Goal: Information Seeking & Learning: Learn about a topic

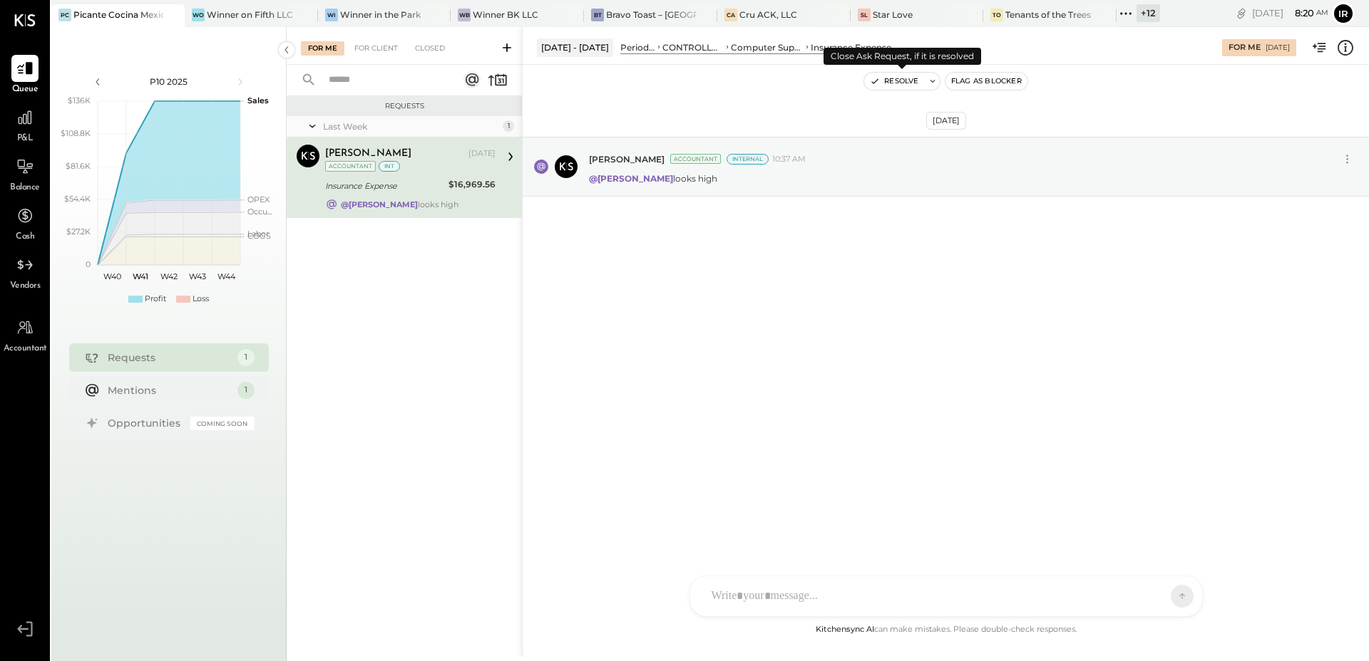
click at [895, 86] on button "Resolve" at bounding box center [894, 81] width 60 height 17
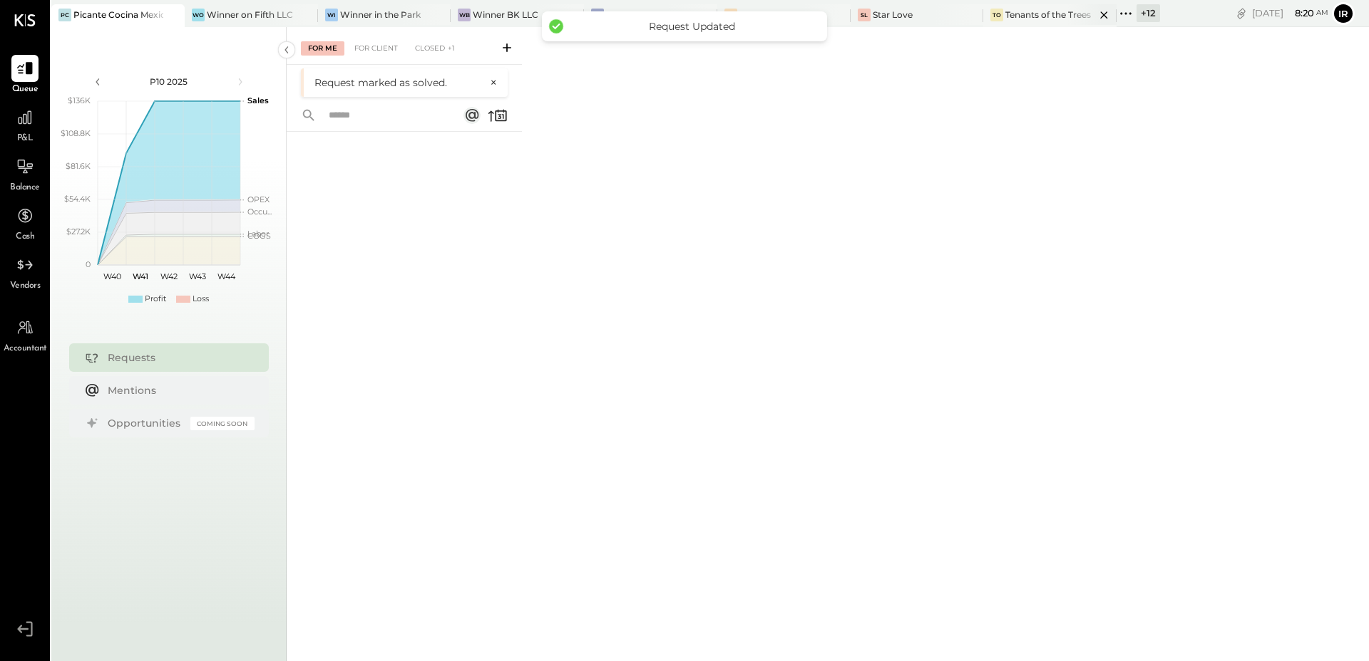
click at [1039, 18] on div "Tenants of the Trees" at bounding box center [1048, 15] width 86 height 12
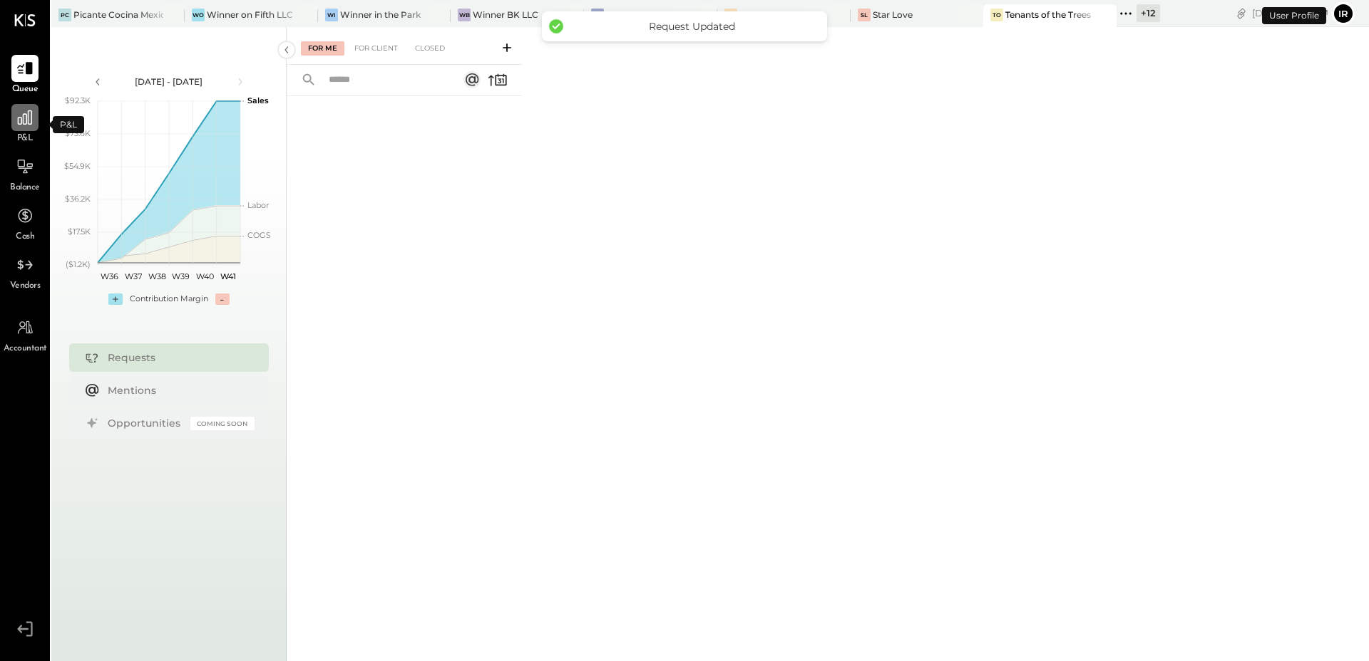
click at [24, 124] on icon at bounding box center [25, 117] width 14 height 14
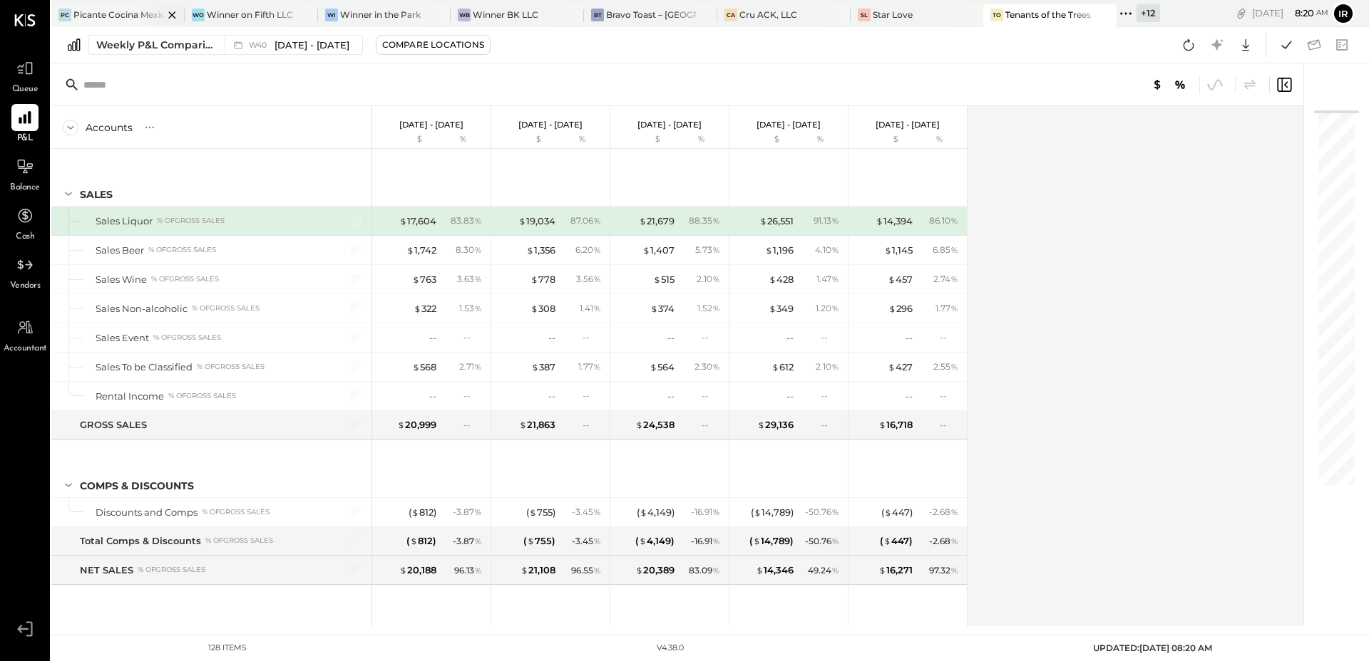
click at [123, 15] on div "Picante Cocina Mexicana Rest" at bounding box center [118, 15] width 90 height 12
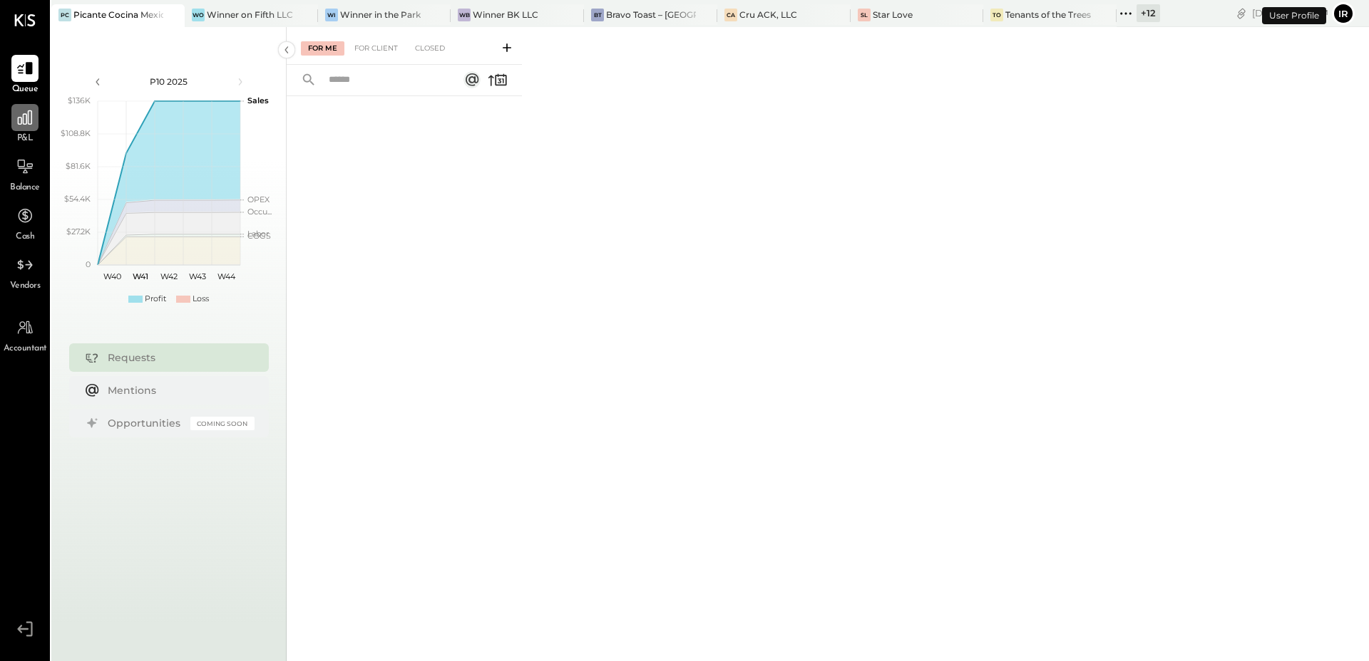
click at [29, 126] on icon at bounding box center [25, 117] width 19 height 19
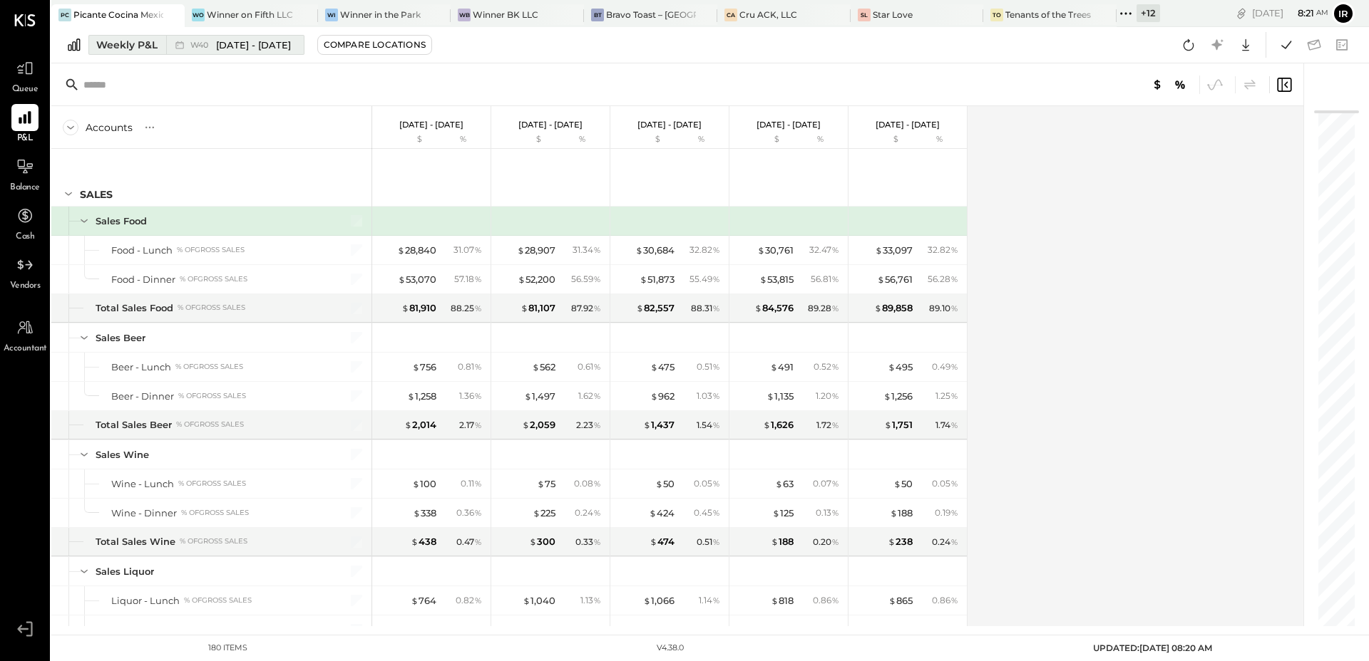
click at [217, 46] on span "[DATE] - [DATE]" at bounding box center [253, 45] width 75 height 14
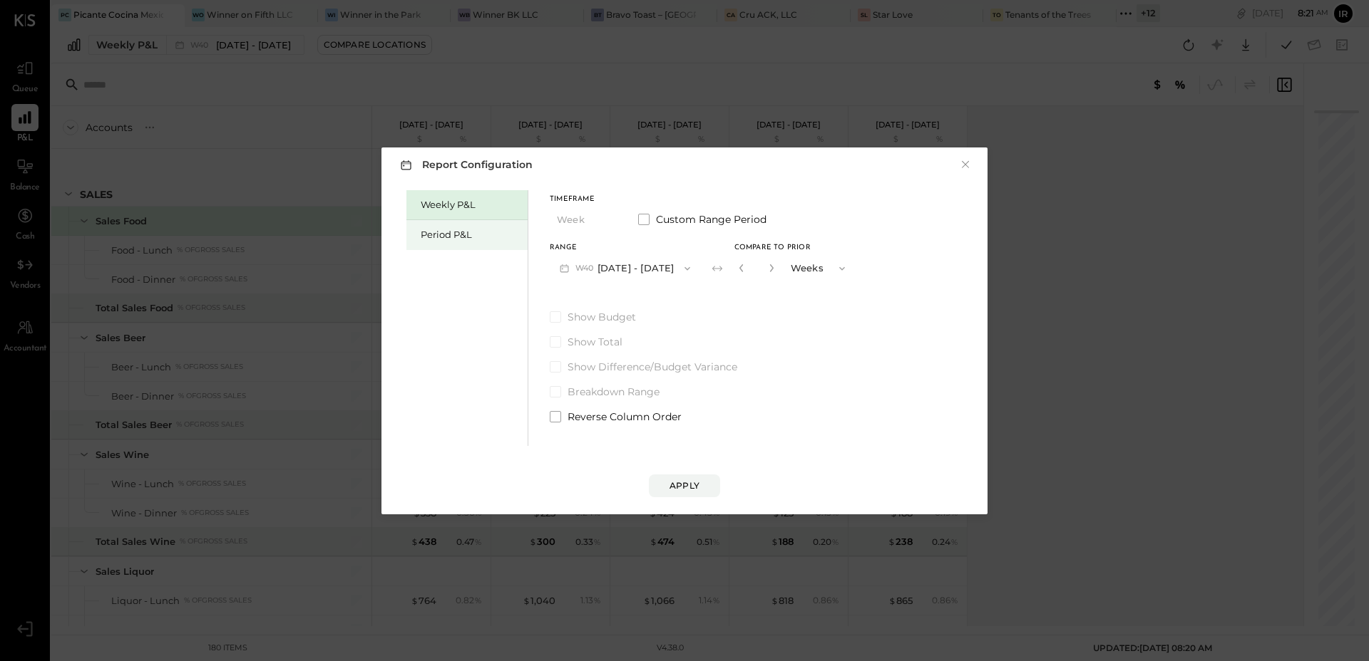
click at [453, 233] on div "Period P&L" at bounding box center [471, 235] width 100 height 14
click at [661, 272] on button "P10 [DATE] - [DATE]" at bounding box center [623, 268] width 146 height 26
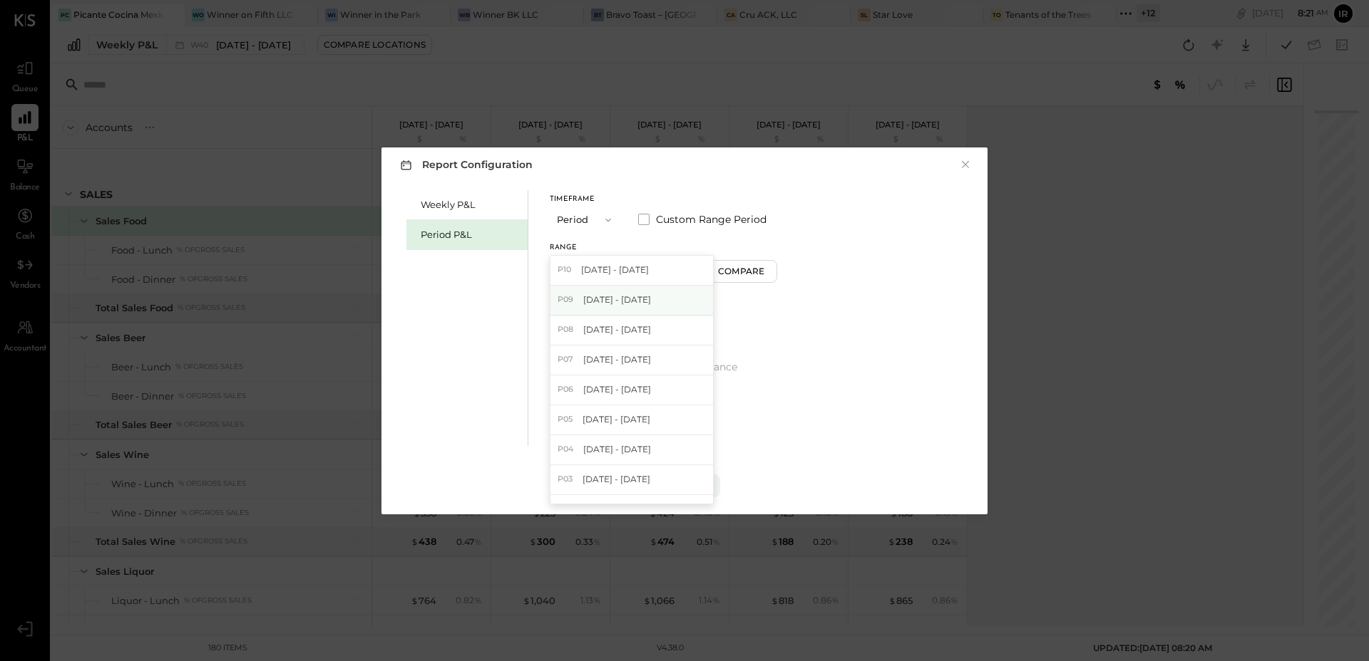
click at [659, 303] on div "P09 [DATE] - [DATE]" at bounding box center [631, 301] width 163 height 30
click at [720, 277] on div "Compare" at bounding box center [743, 271] width 46 height 12
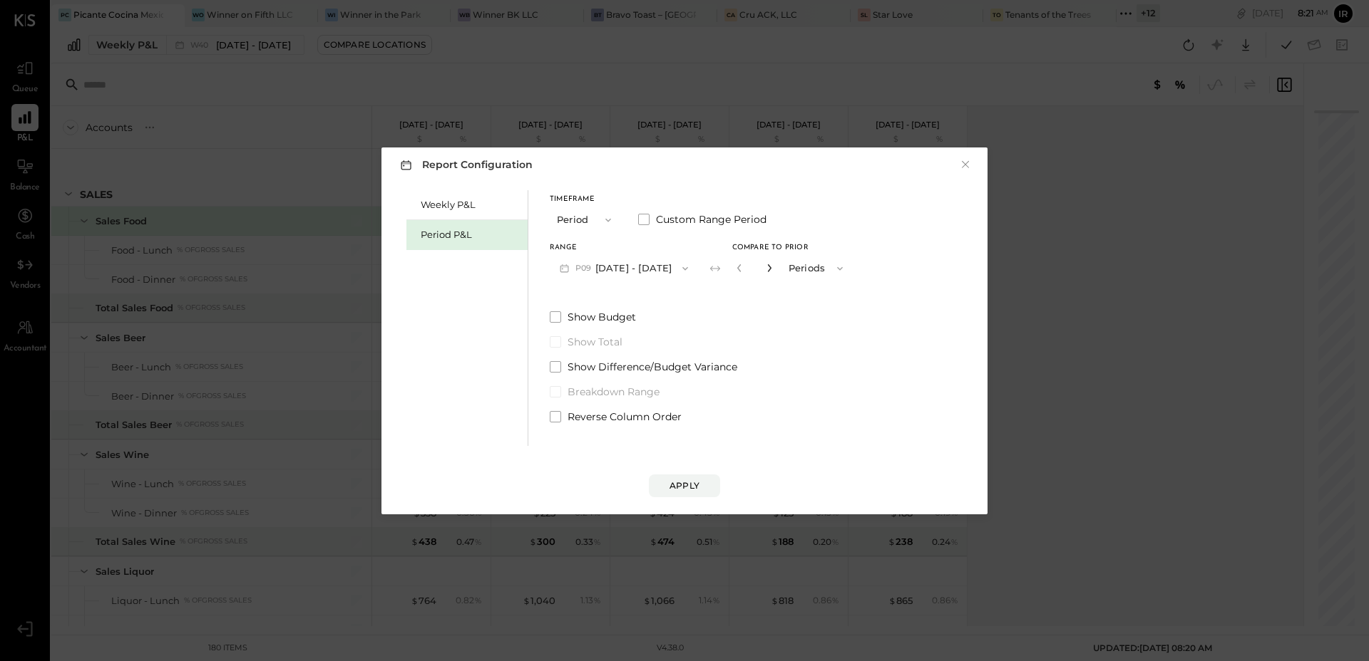
click at [765, 269] on icon "button" at bounding box center [769, 268] width 9 height 9
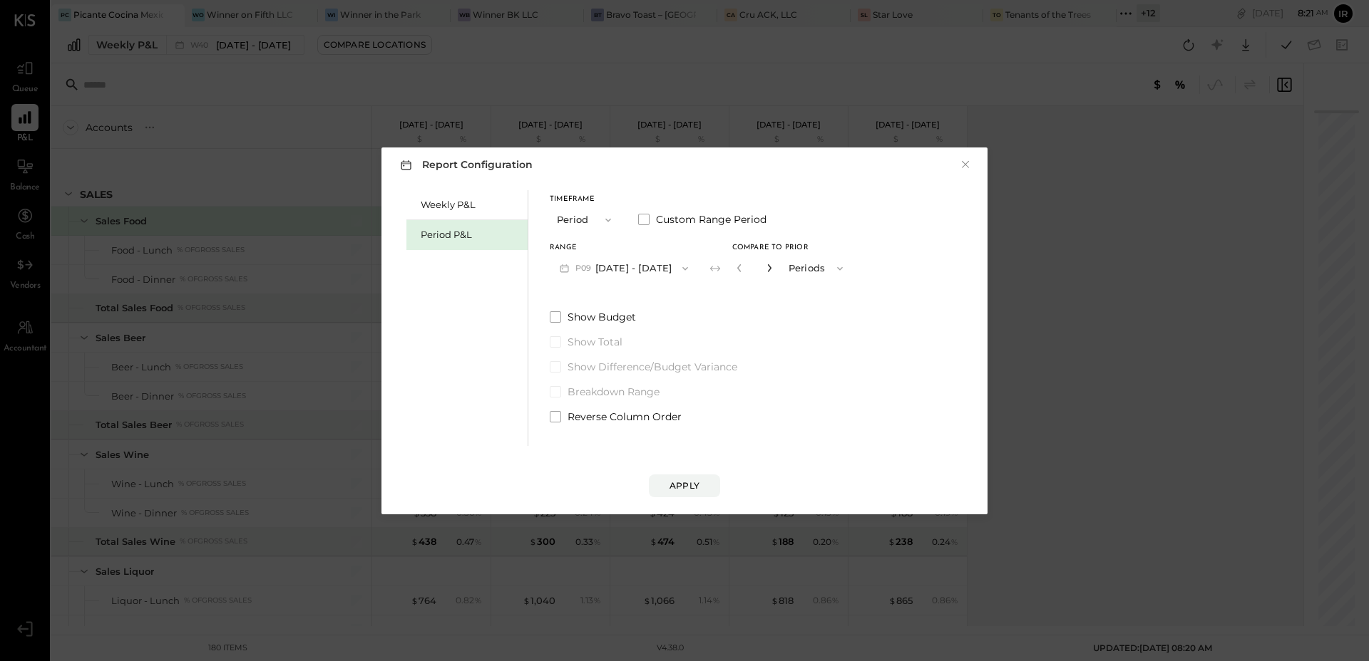
click at [765, 269] on icon "button" at bounding box center [769, 268] width 9 height 9
type input "*"
click at [662, 490] on button "Apply" at bounding box center [684, 486] width 71 height 23
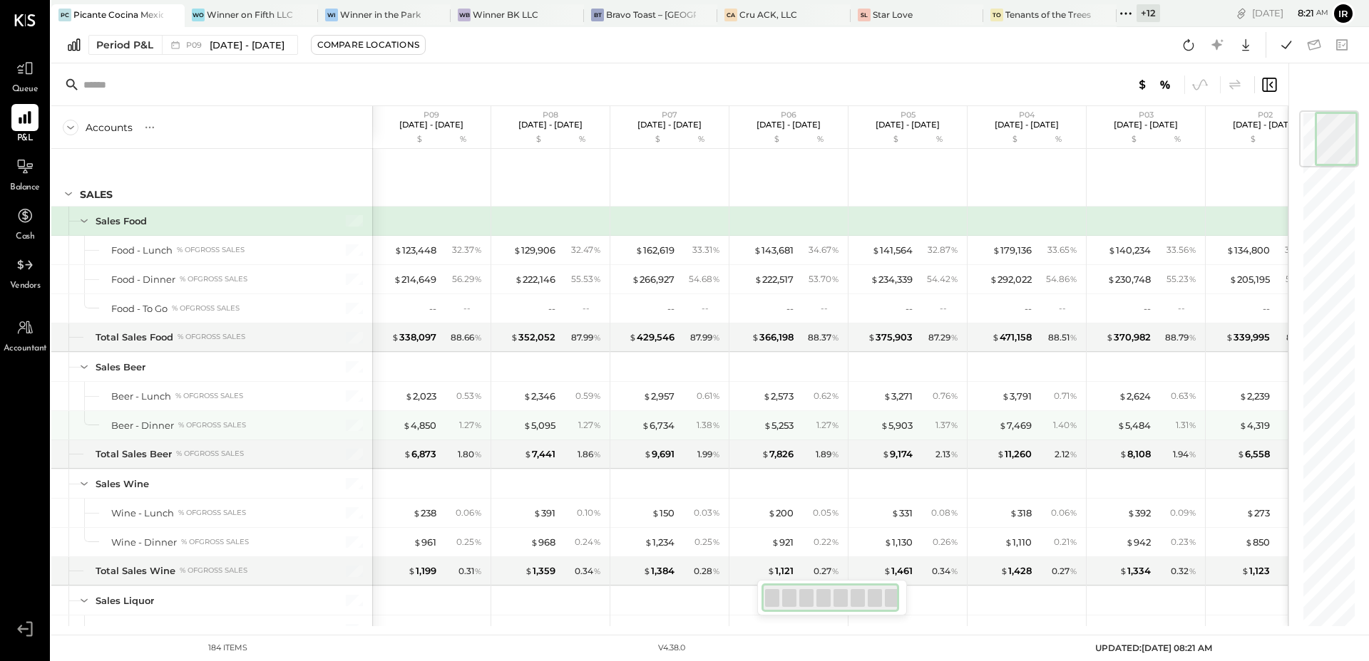
scroll to position [0, 36]
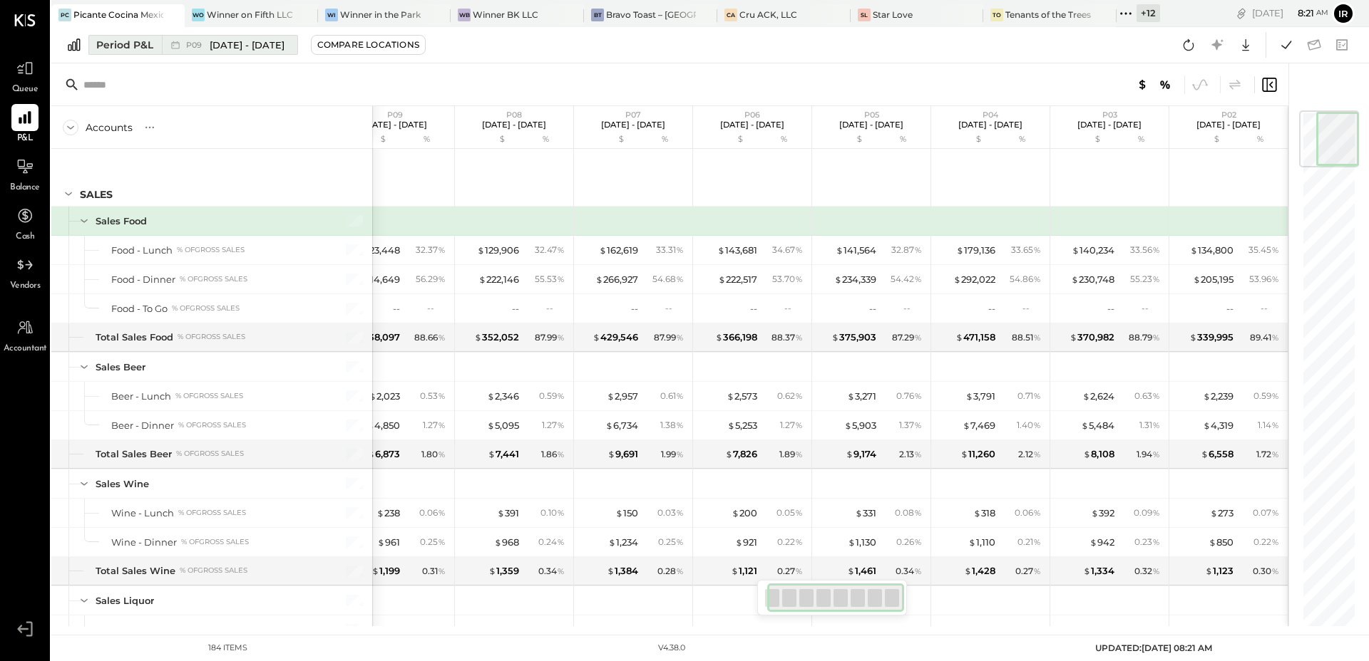
click at [274, 43] on span "[DATE] - [DATE]" at bounding box center [247, 45] width 75 height 14
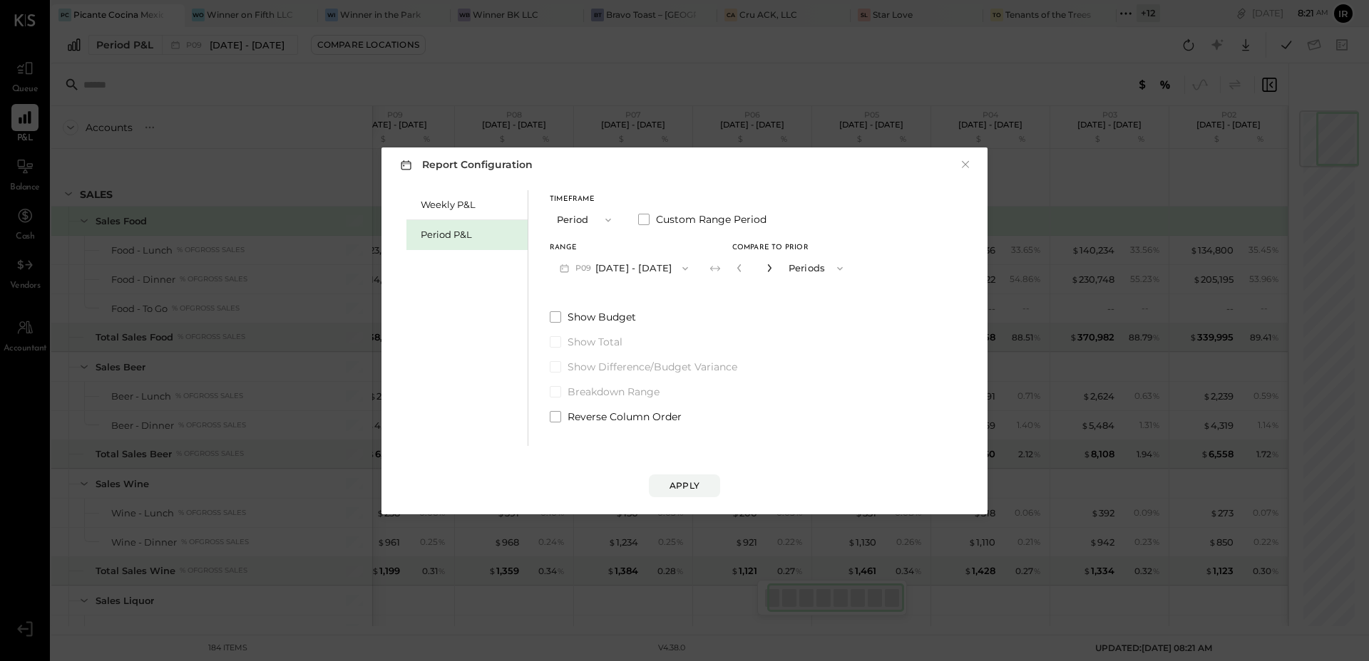
click at [767, 270] on icon "button" at bounding box center [769, 268] width 4 height 8
type input "*"
click at [694, 489] on div "Apply" at bounding box center [684, 486] width 30 height 12
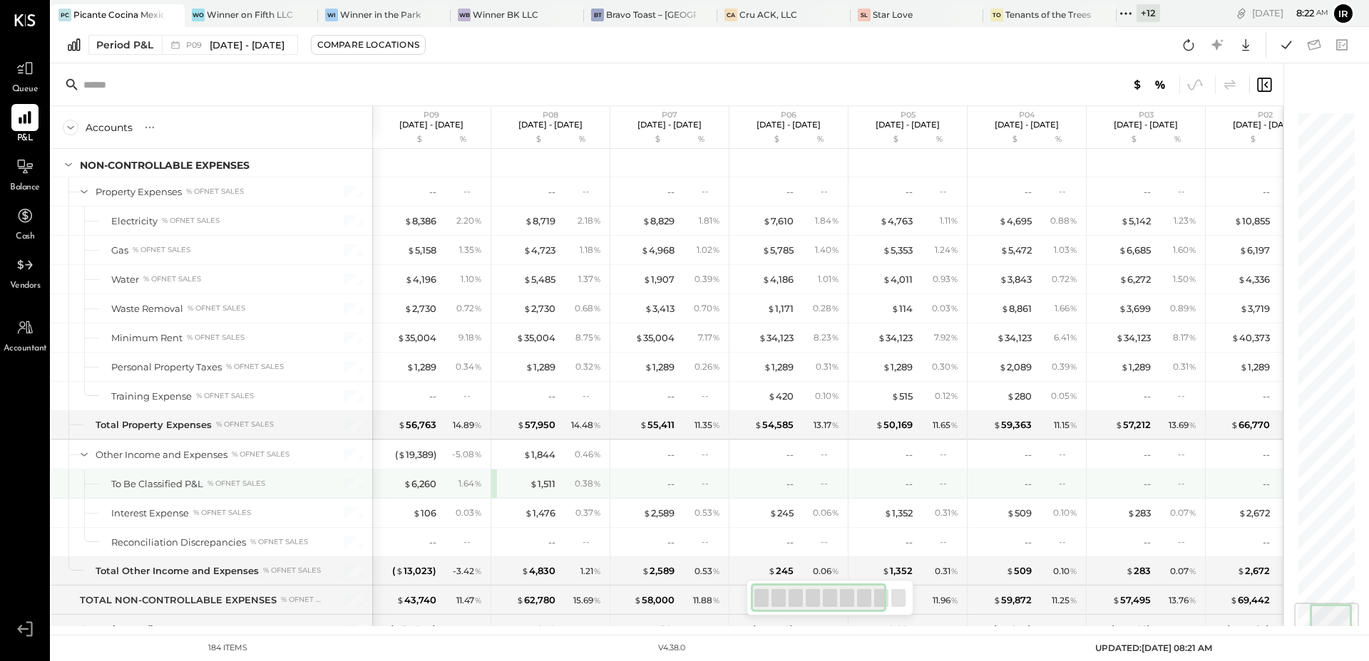
scroll to position [4143, 0]
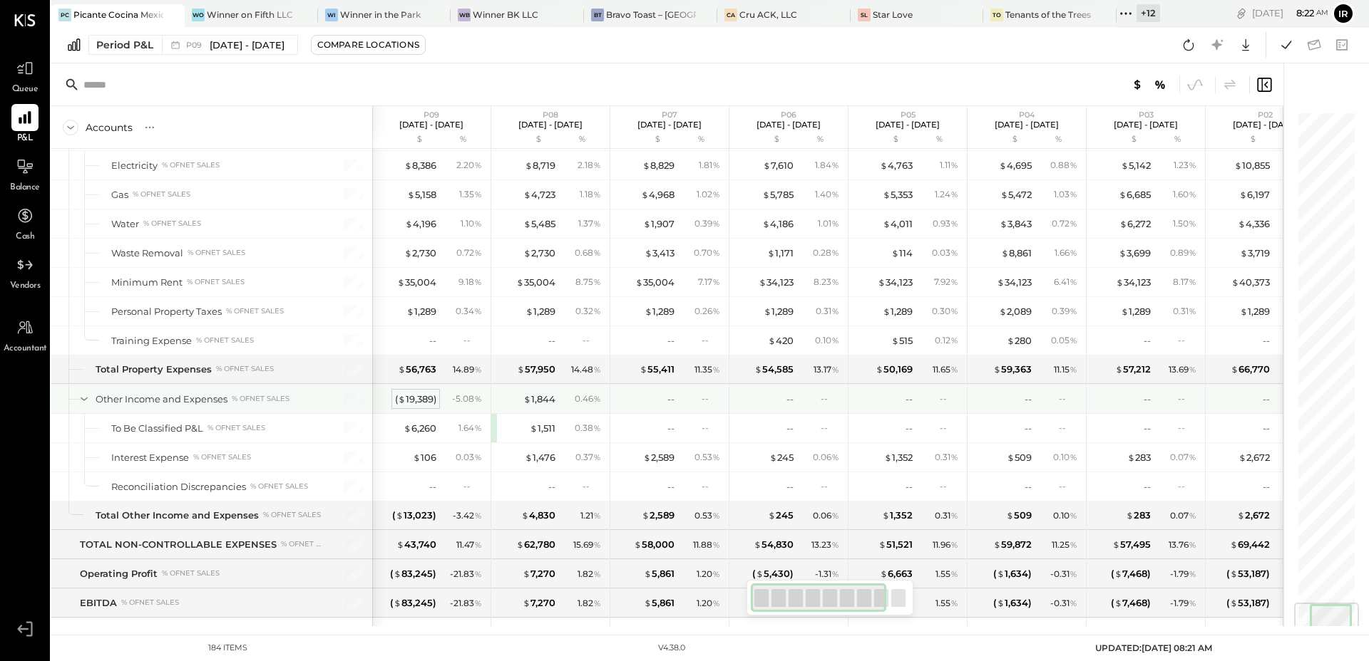
click at [416, 399] on div "( $ 19,389 )" at bounding box center [415, 400] width 41 height 14
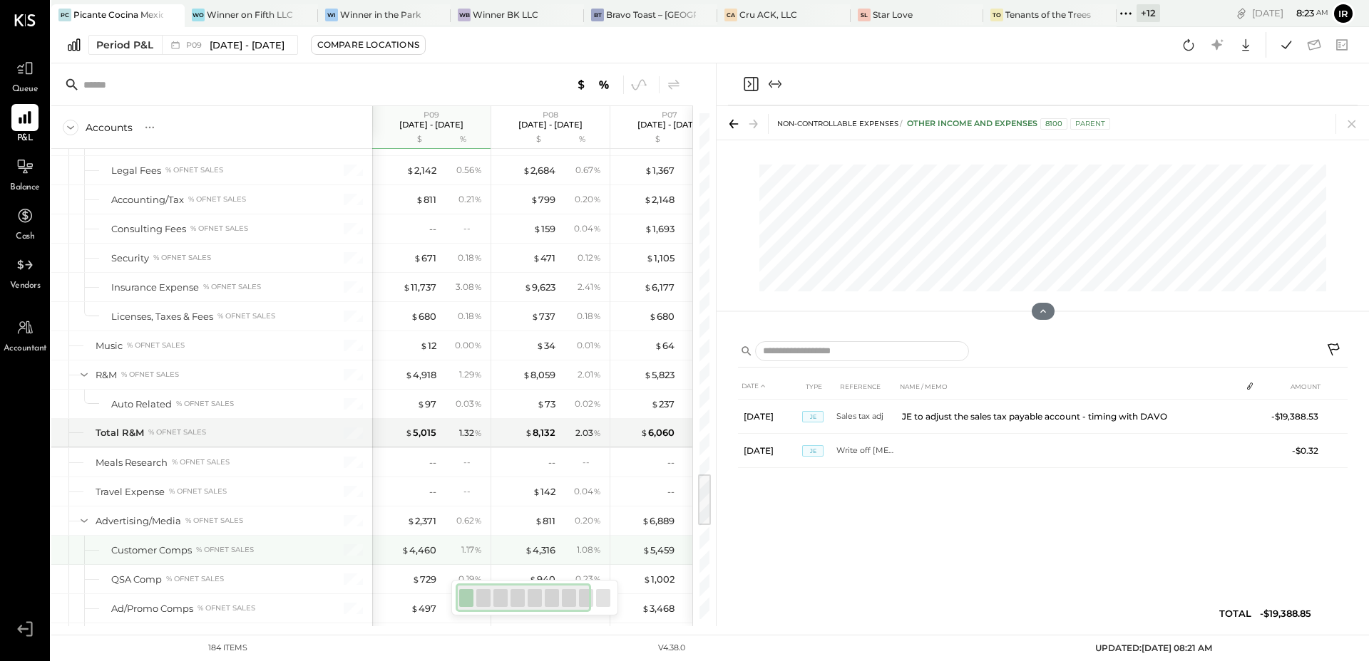
scroll to position [3447, 0]
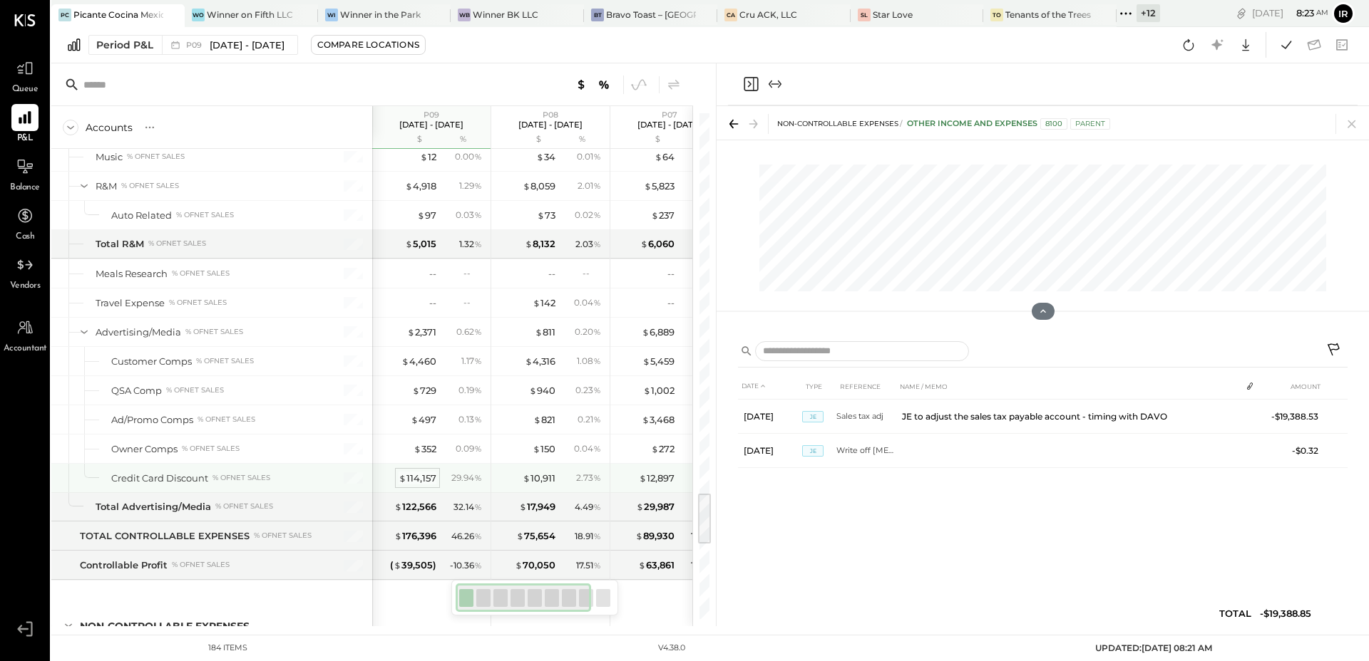
click at [421, 479] on div "$ 114,157" at bounding box center [417, 479] width 38 height 14
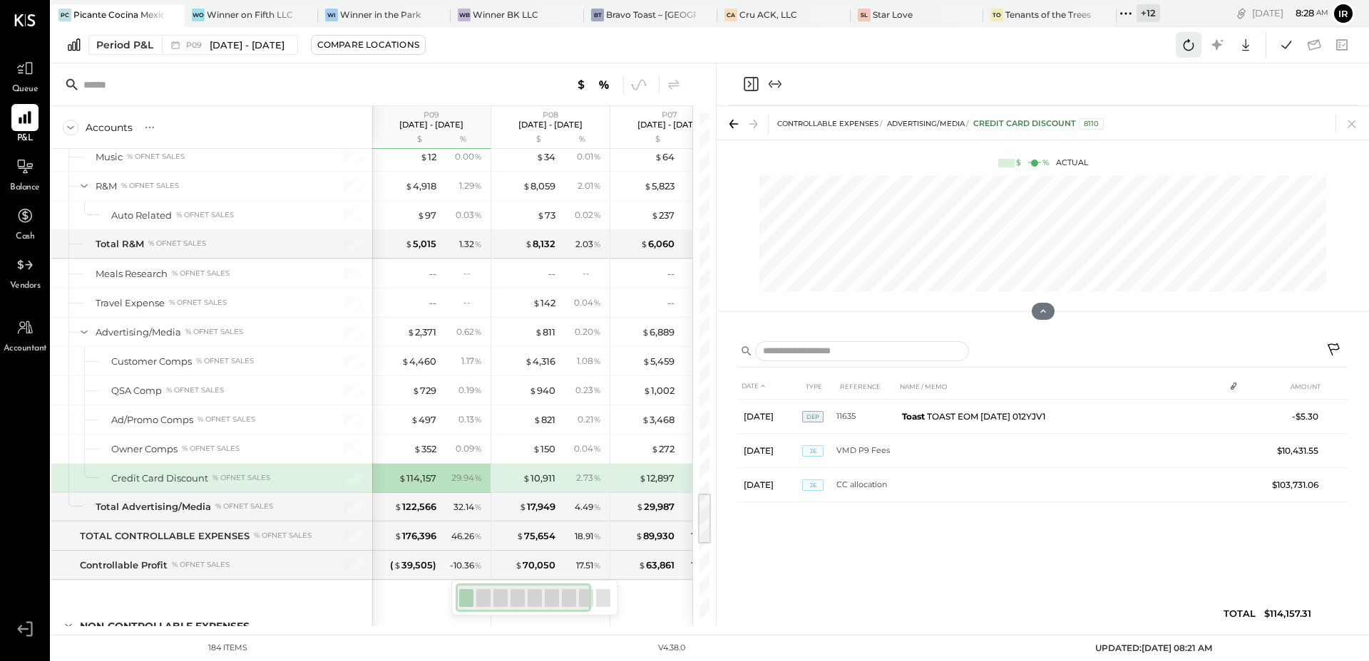
click at [1190, 53] on icon at bounding box center [1188, 45] width 19 height 19
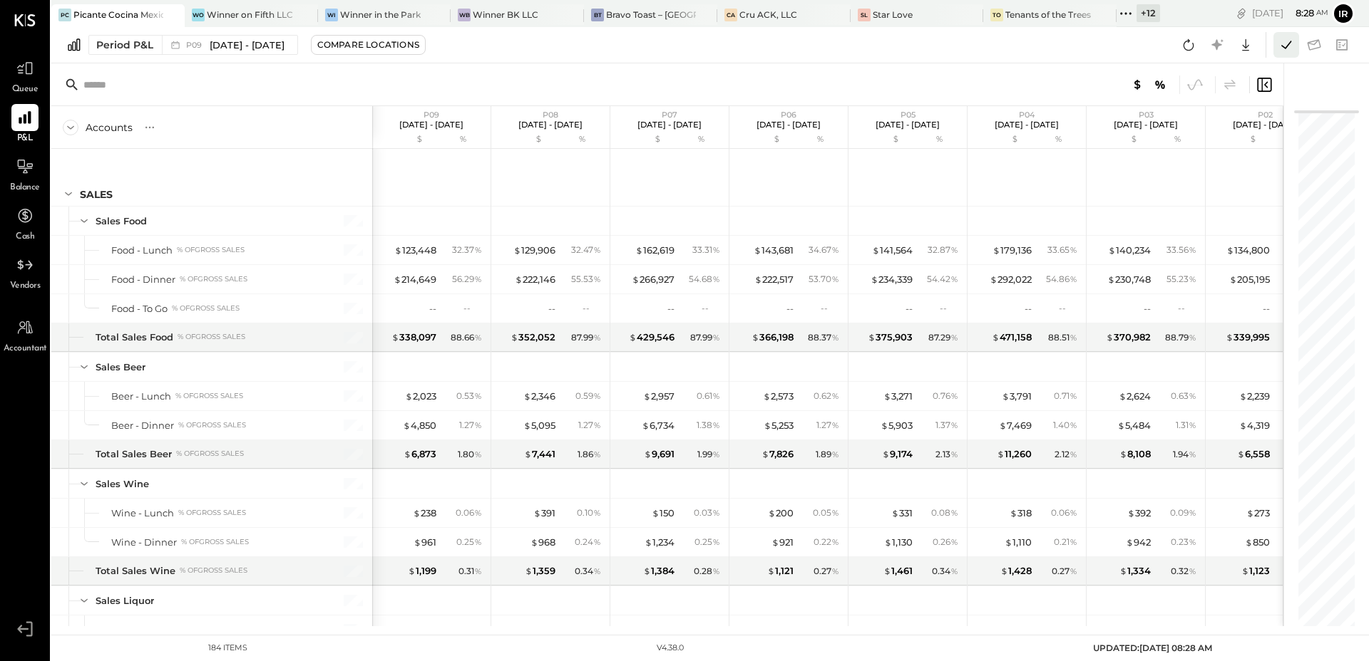
click at [1282, 36] on icon at bounding box center [1286, 45] width 19 height 19
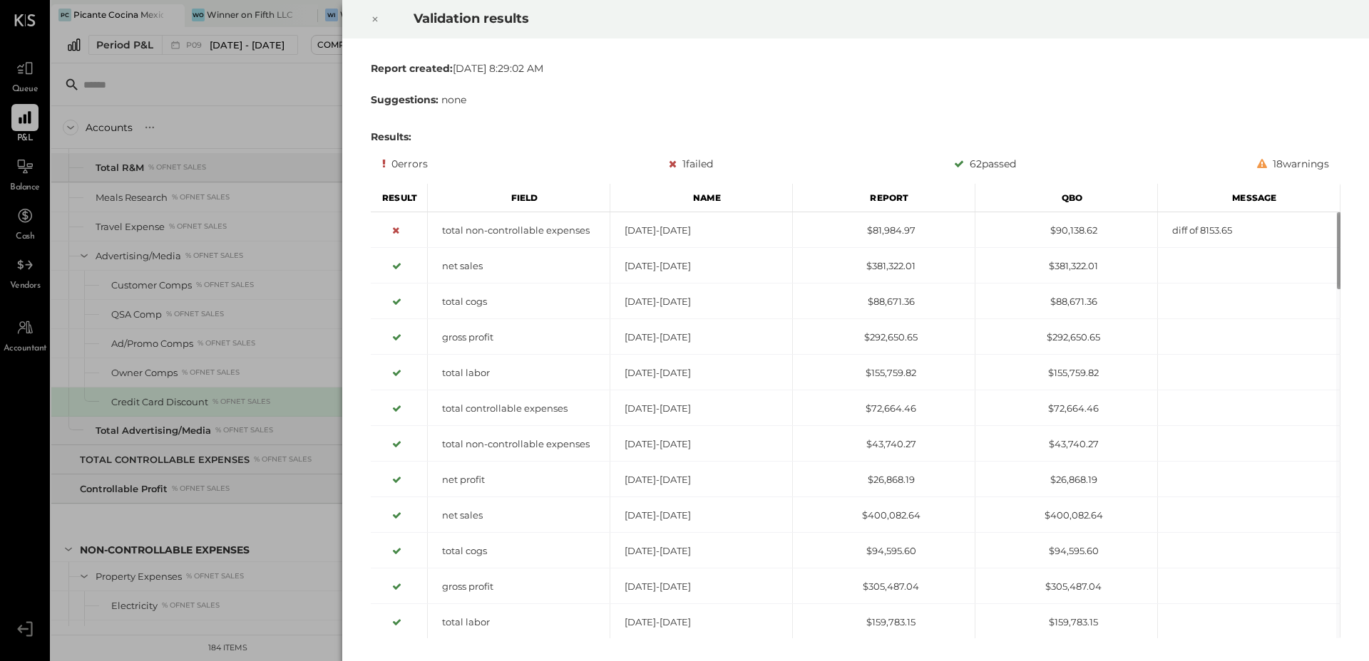
click at [372, 14] on icon at bounding box center [375, 19] width 9 height 17
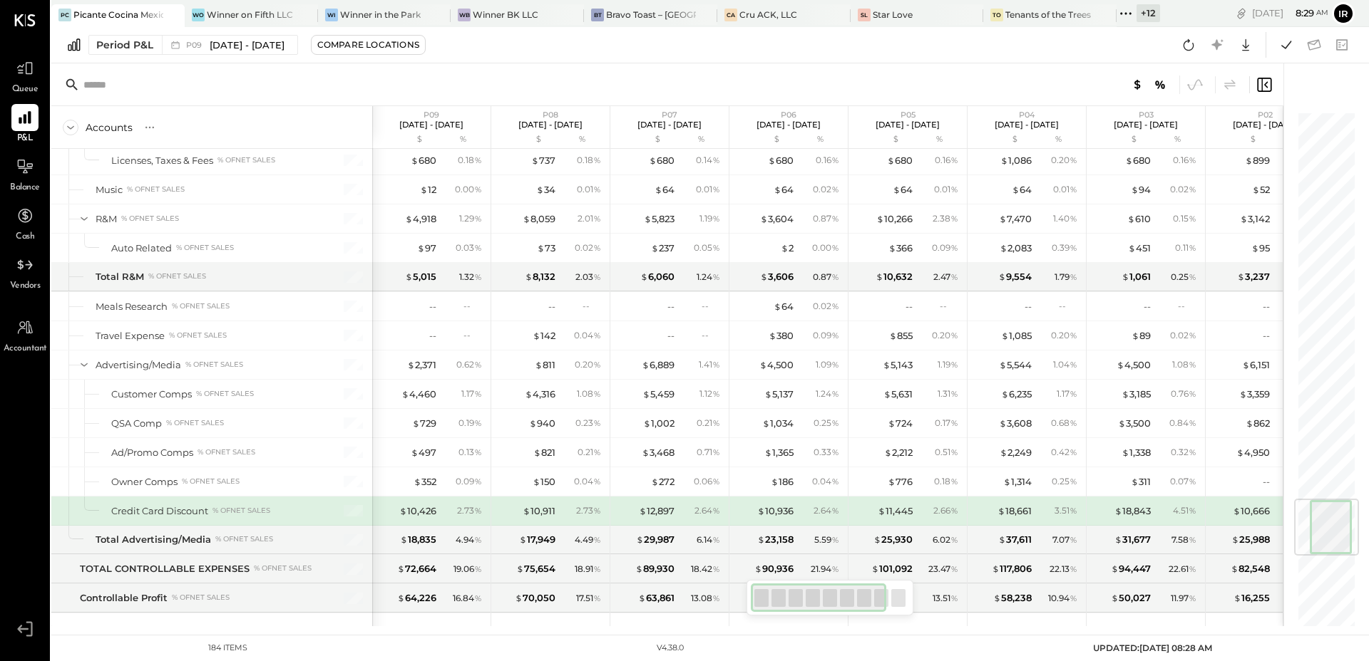
scroll to position [3269, 0]
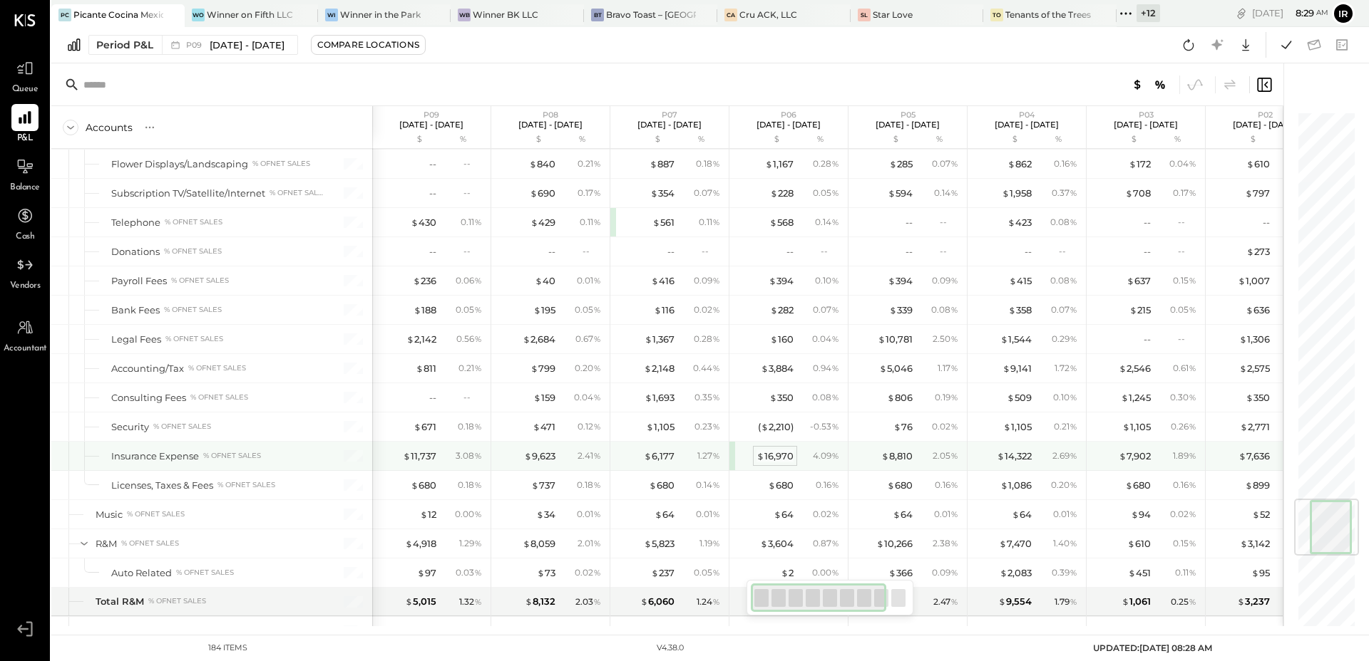
click at [785, 456] on div "$ 16,970" at bounding box center [774, 457] width 37 height 14
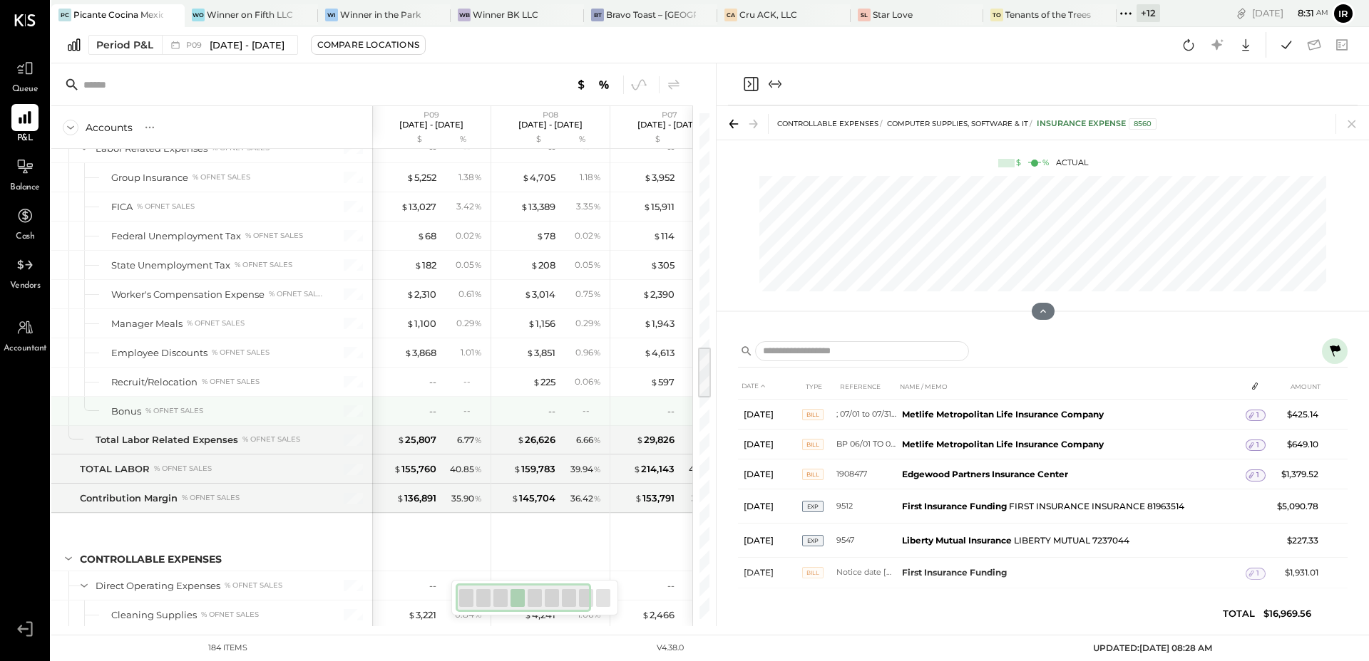
scroll to position [2236, 0]
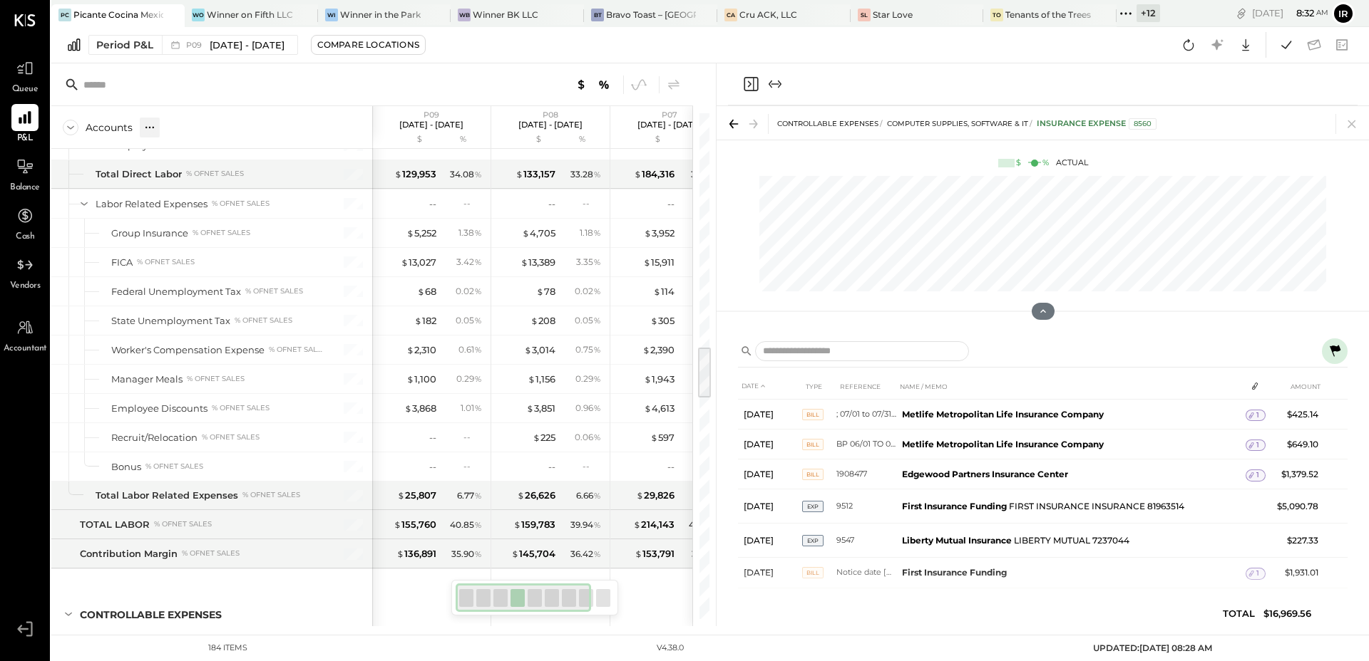
click at [147, 125] on icon at bounding box center [150, 127] width 14 height 14
click at [174, 128] on div "GL" at bounding box center [179, 127] width 14 height 12
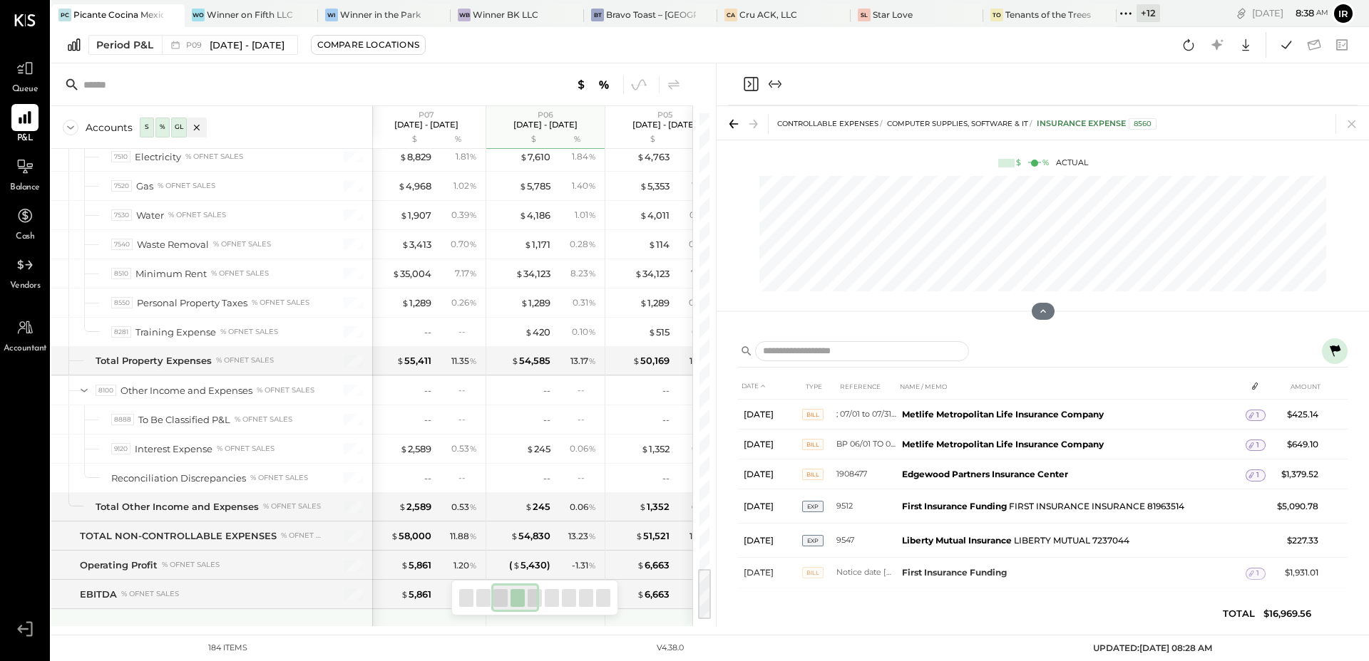
scroll to position [4345, 0]
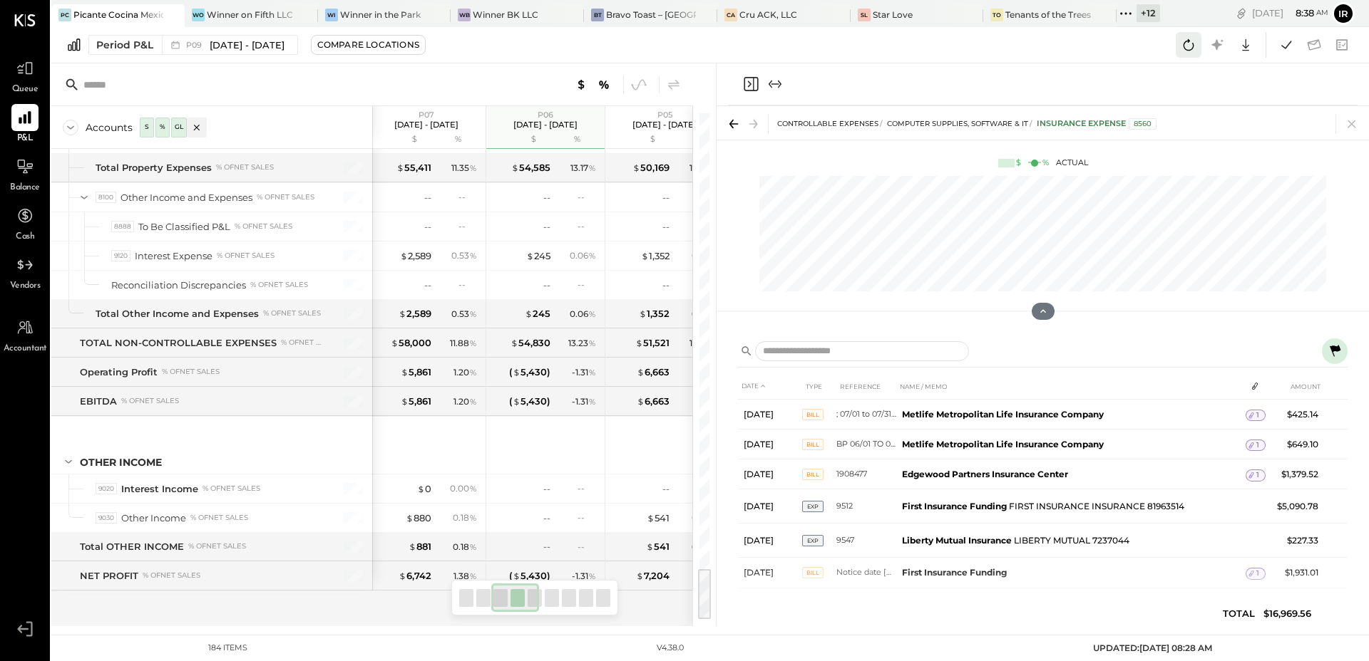
click at [1190, 44] on icon at bounding box center [1188, 45] width 19 height 19
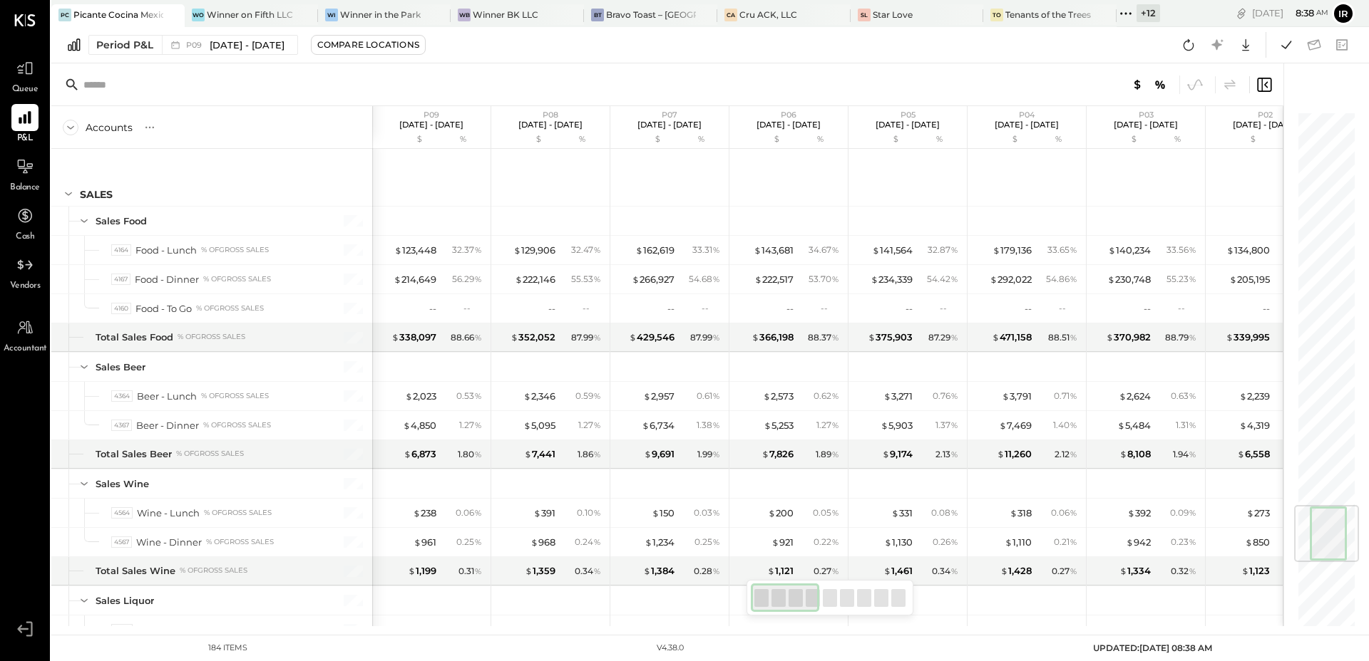
scroll to position [3323, 0]
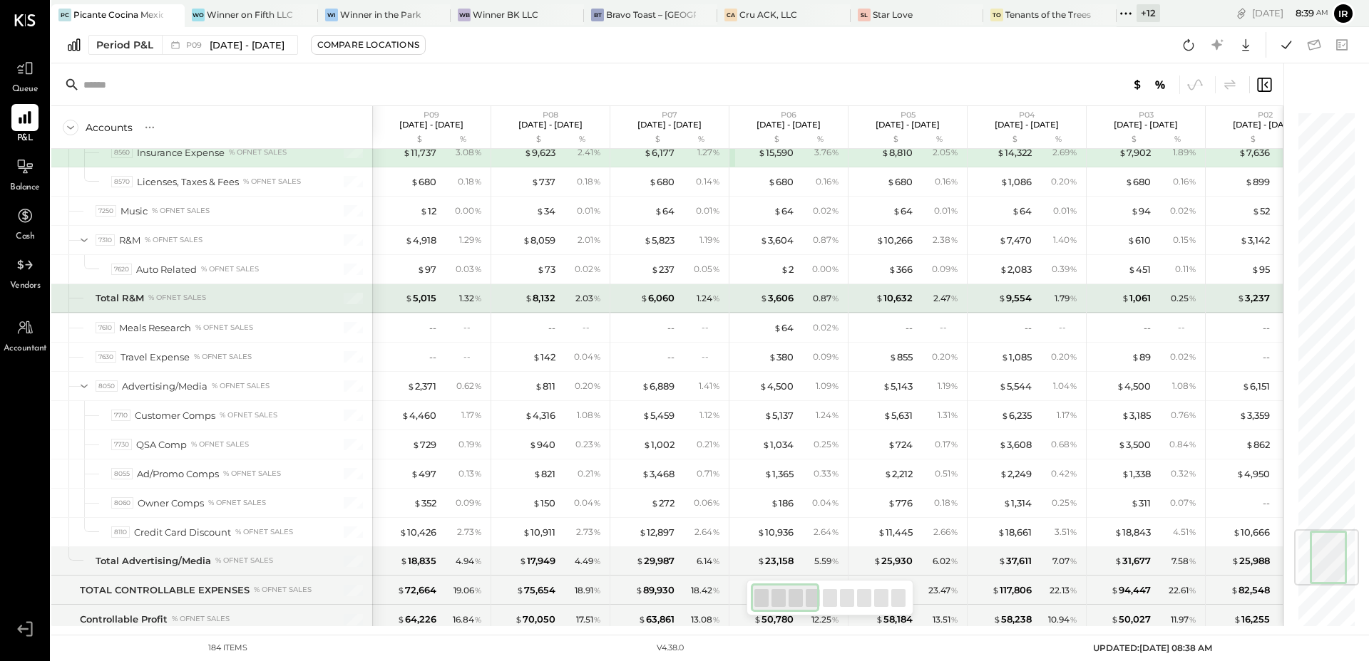
scroll to position [3526, 0]
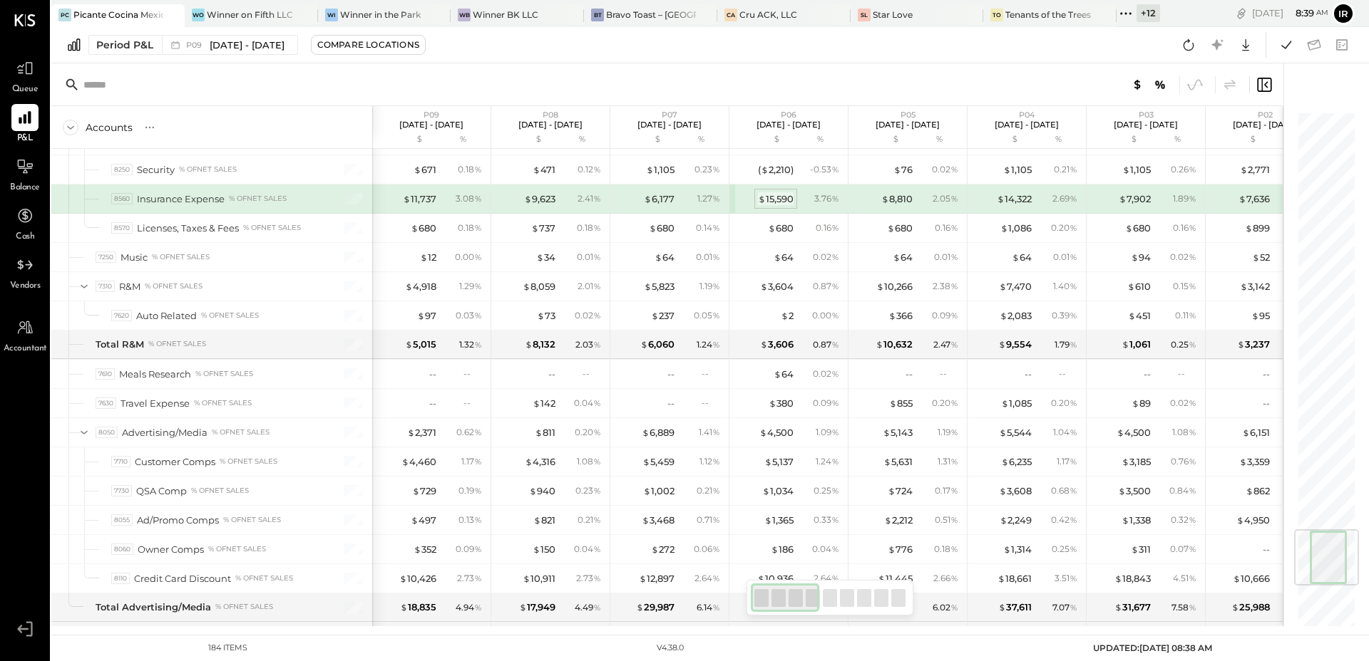
click at [780, 202] on div "$ 15,590" at bounding box center [776, 199] width 36 height 14
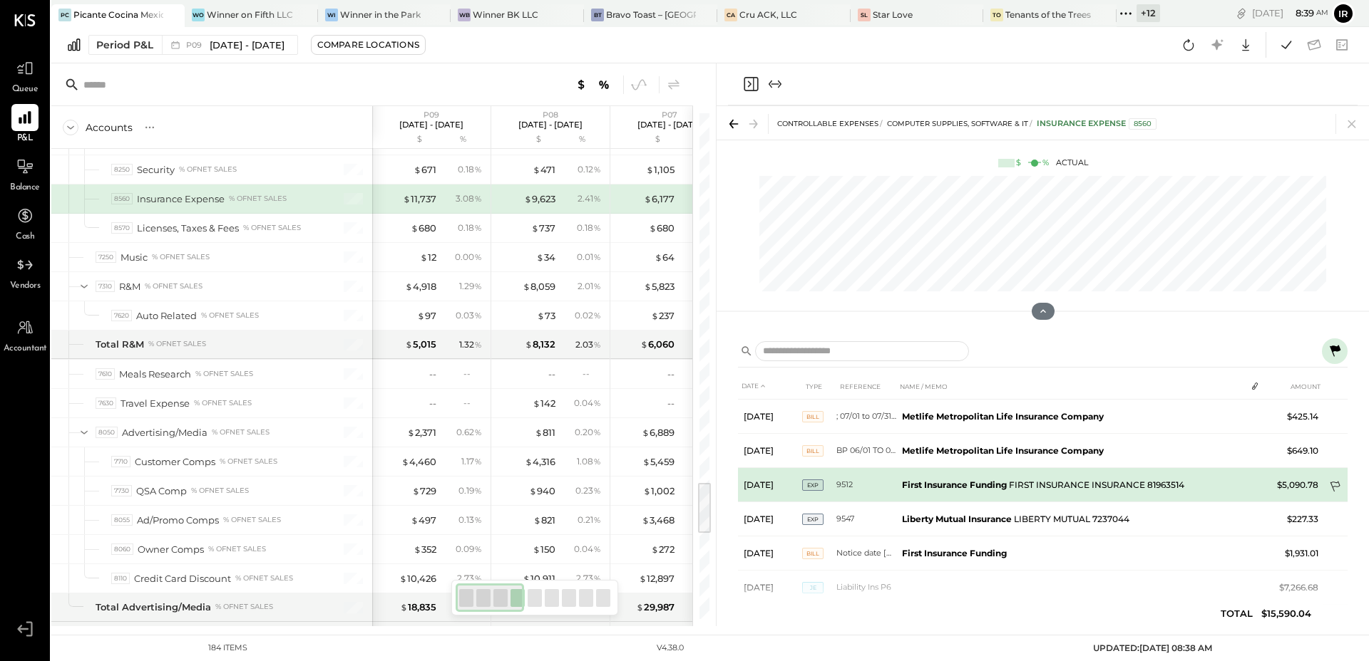
click at [1333, 483] on icon at bounding box center [1334, 487] width 10 height 11
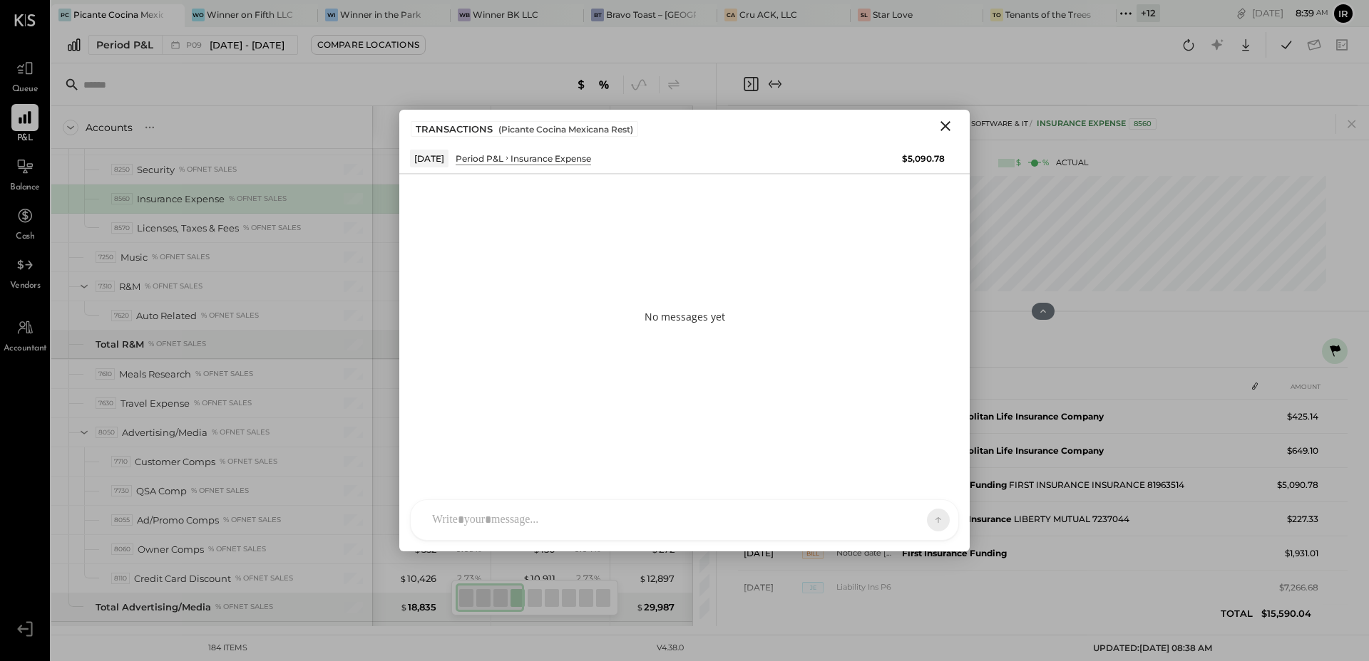
click at [565, 521] on div at bounding box center [671, 520] width 493 height 31
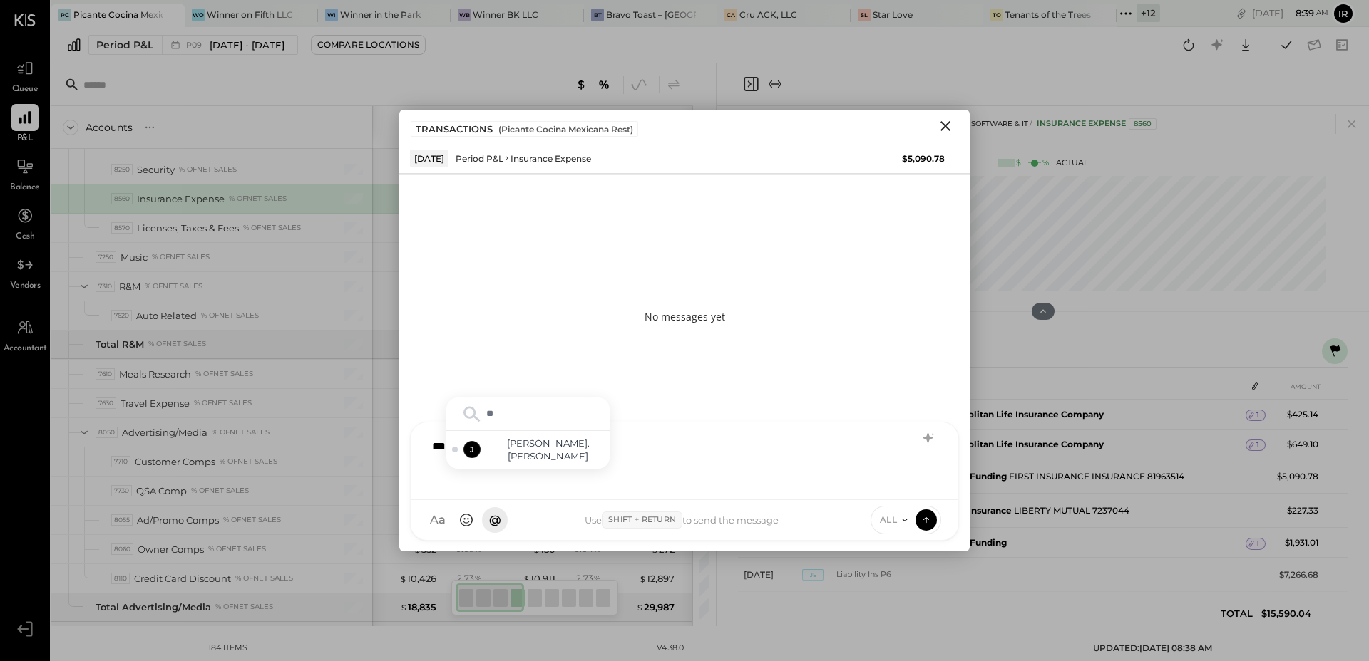
type input "***"
click at [555, 453] on span "[PERSON_NAME].[PERSON_NAME]" at bounding box center [548, 450] width 112 height 26
click at [725, 445] on div "**********" at bounding box center [684, 459] width 519 height 57
click at [743, 450] on div "**********" at bounding box center [684, 459] width 519 height 57
click at [508, 468] on div "**********" at bounding box center [684, 459] width 519 height 57
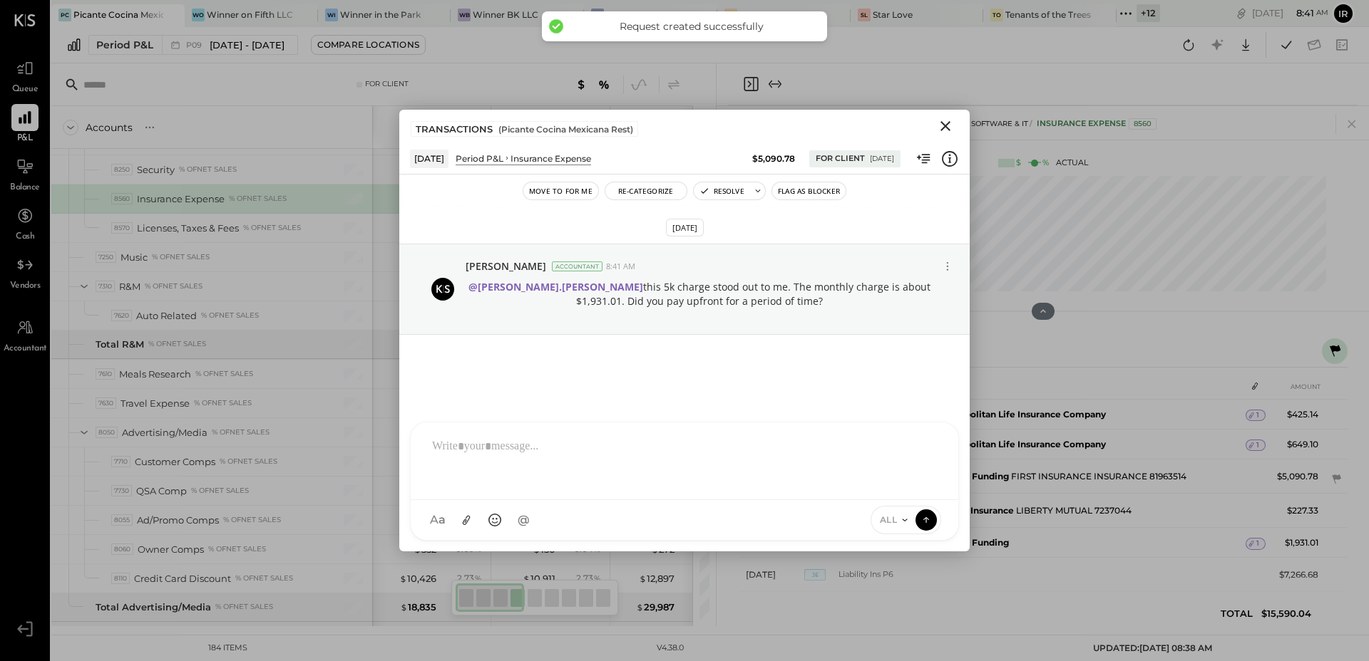
click at [944, 126] on icon "Close" at bounding box center [945, 126] width 10 height 10
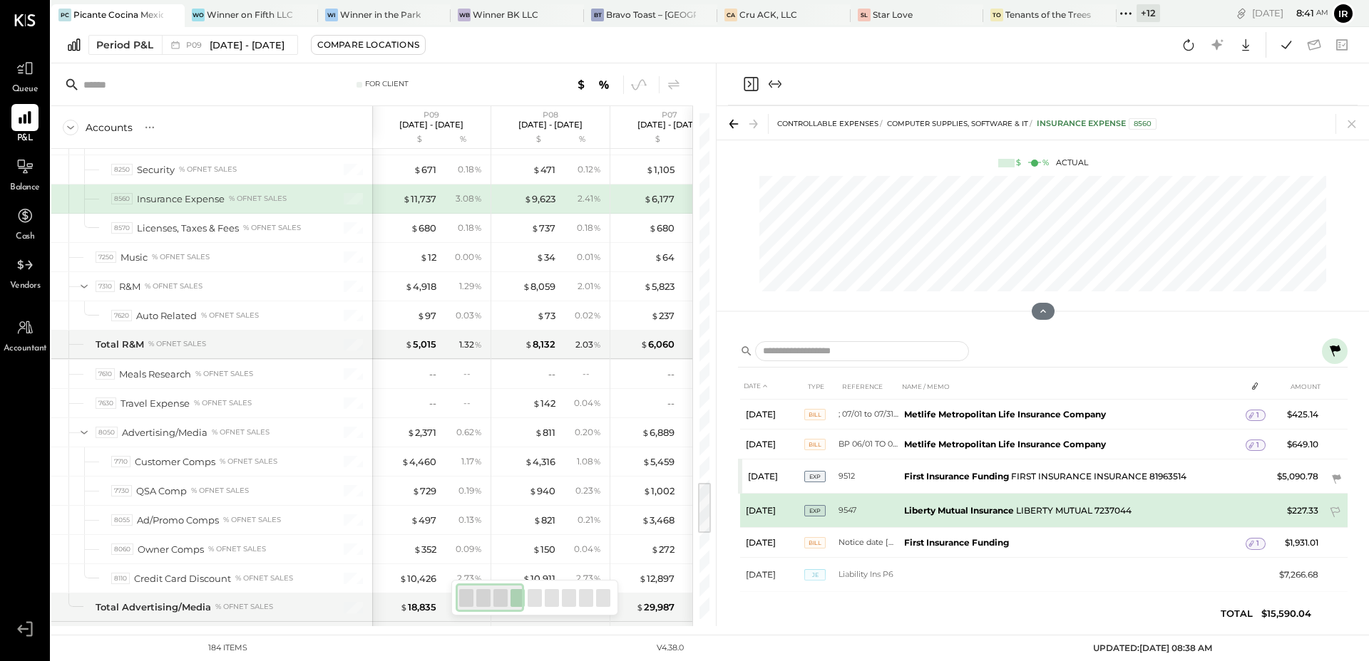
scroll to position [16, 0]
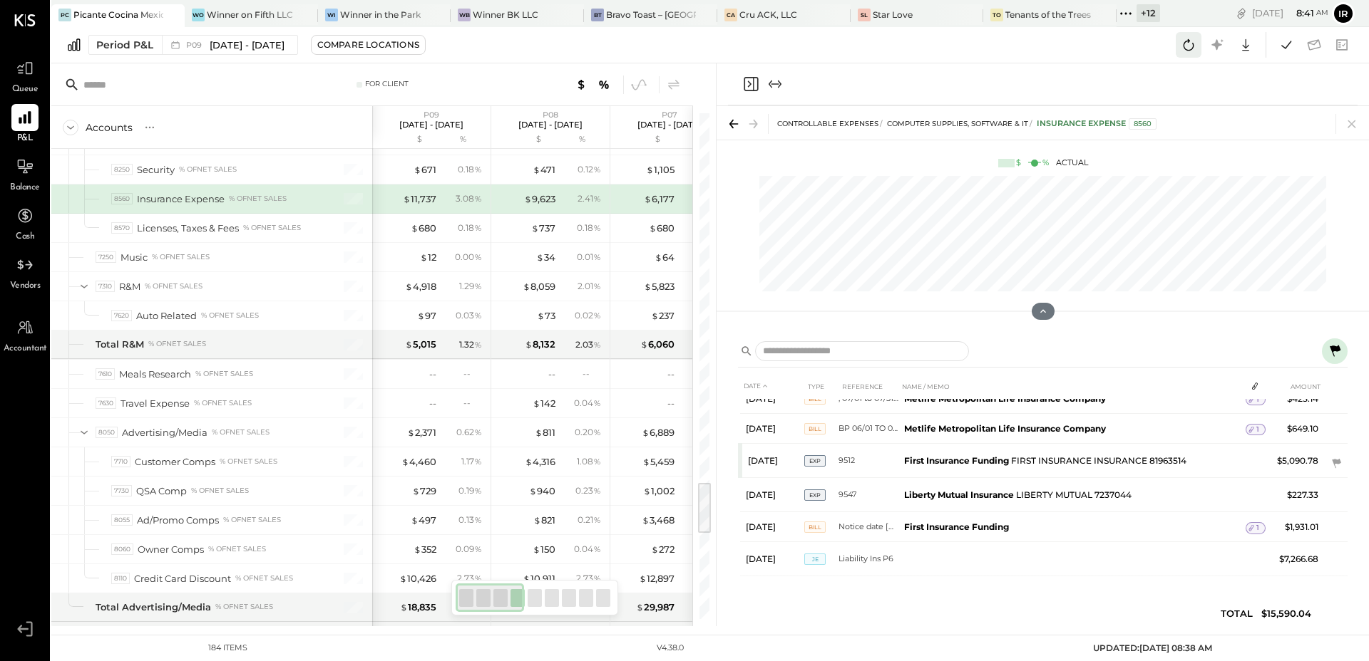
click at [1188, 43] on icon at bounding box center [1188, 45] width 19 height 19
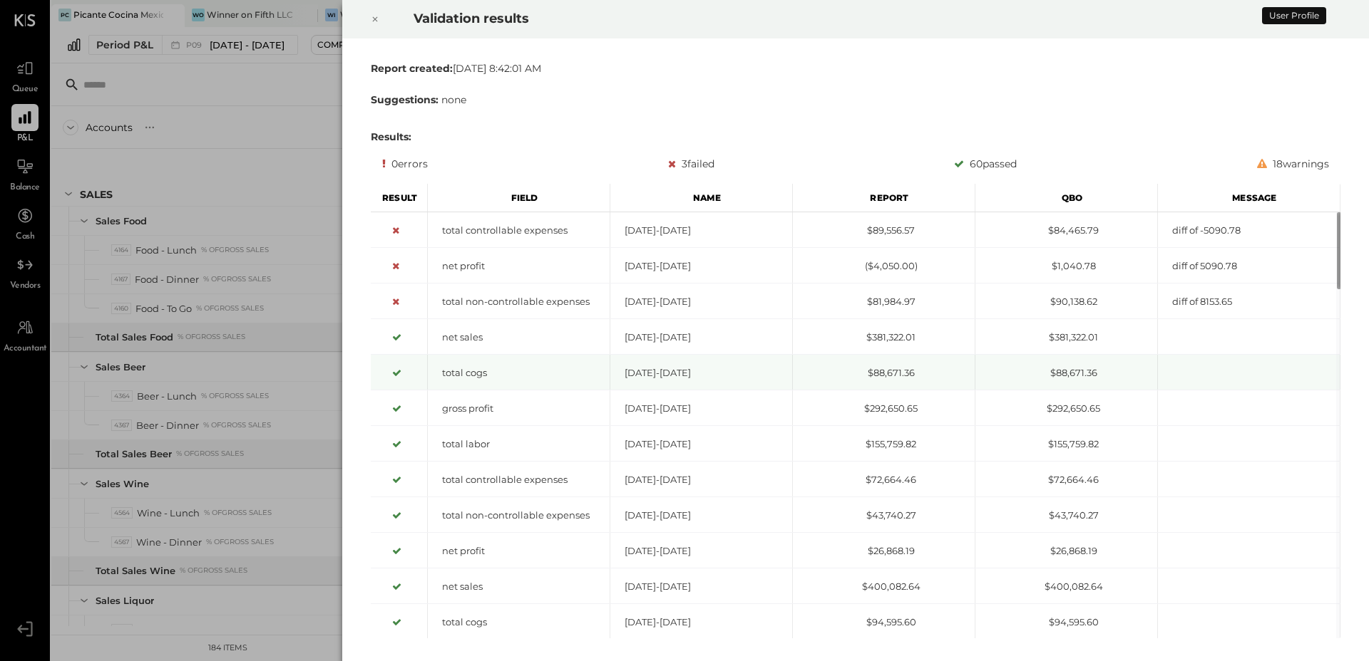
scroll to position [3323, 0]
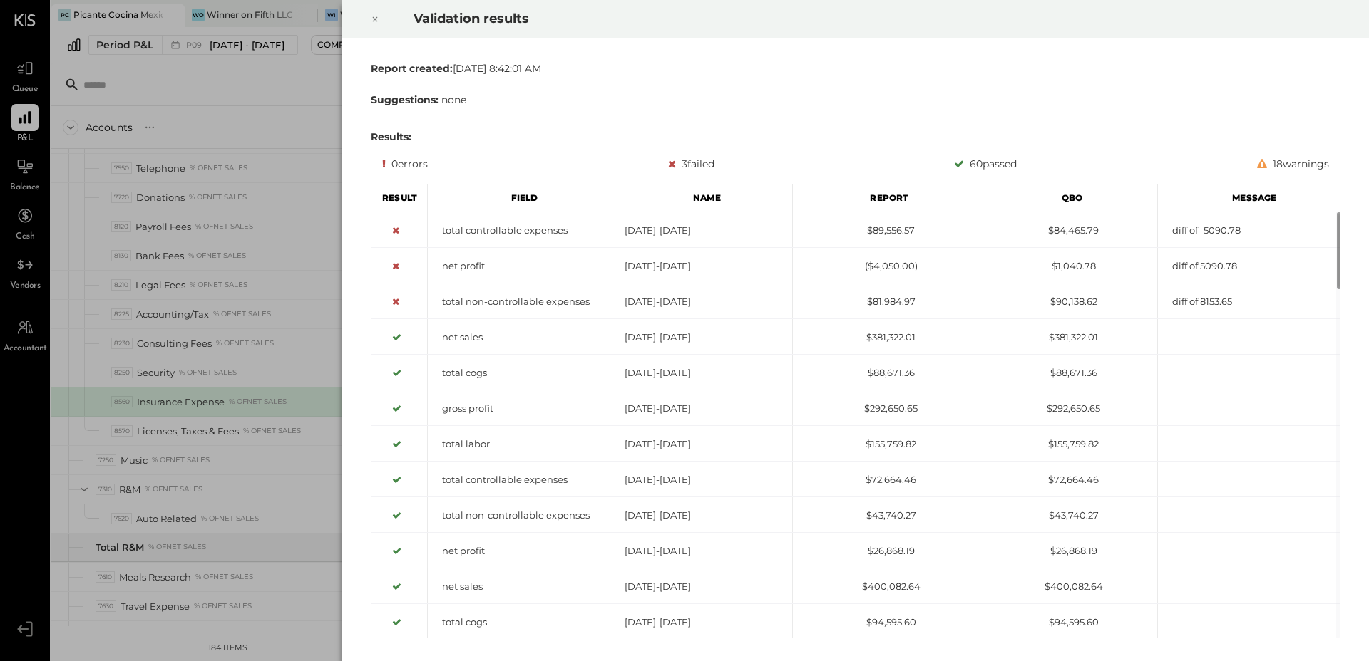
click at [373, 21] on icon at bounding box center [375, 19] width 9 height 17
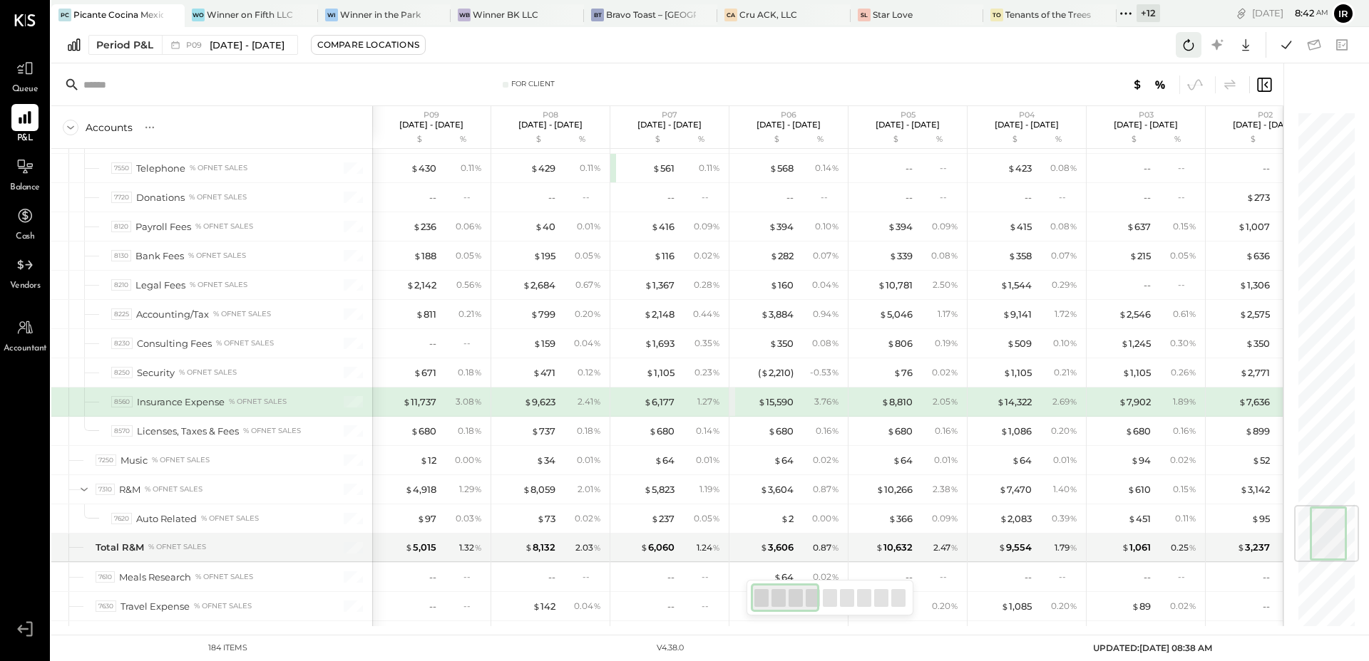
click at [1187, 43] on icon at bounding box center [1188, 45] width 19 height 19
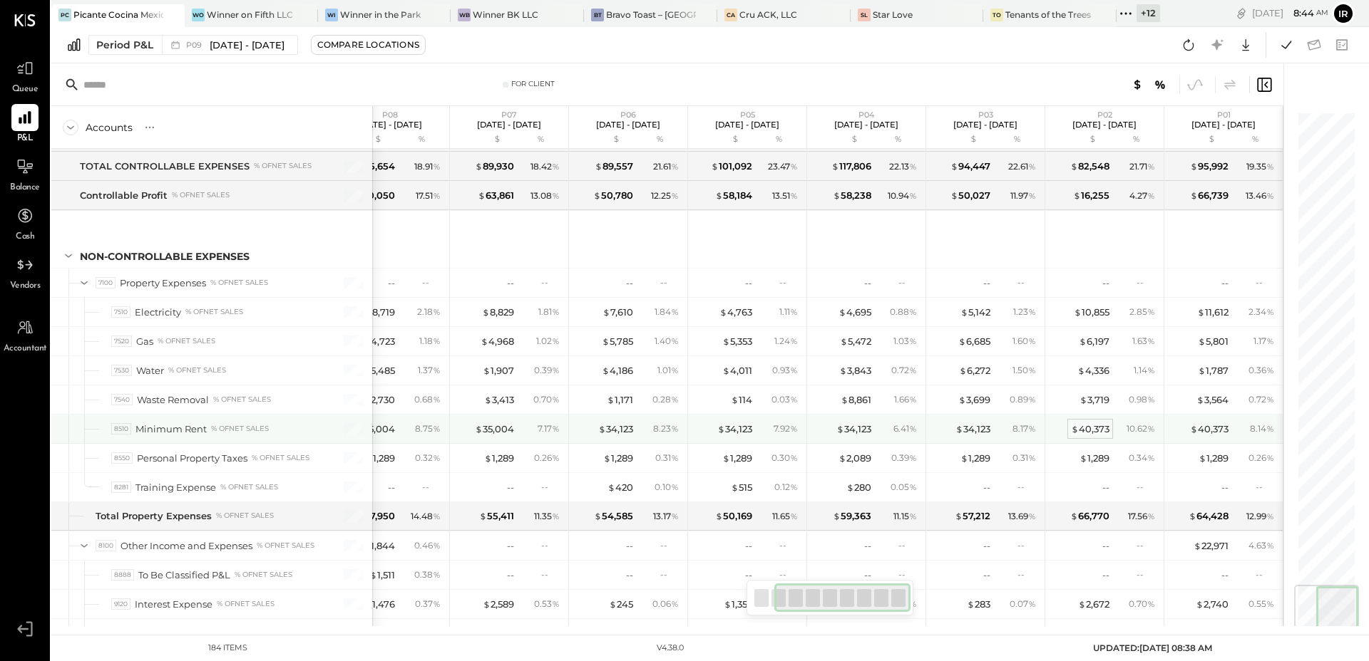
click at [1091, 433] on div "$ 40,373" at bounding box center [1090, 430] width 38 height 14
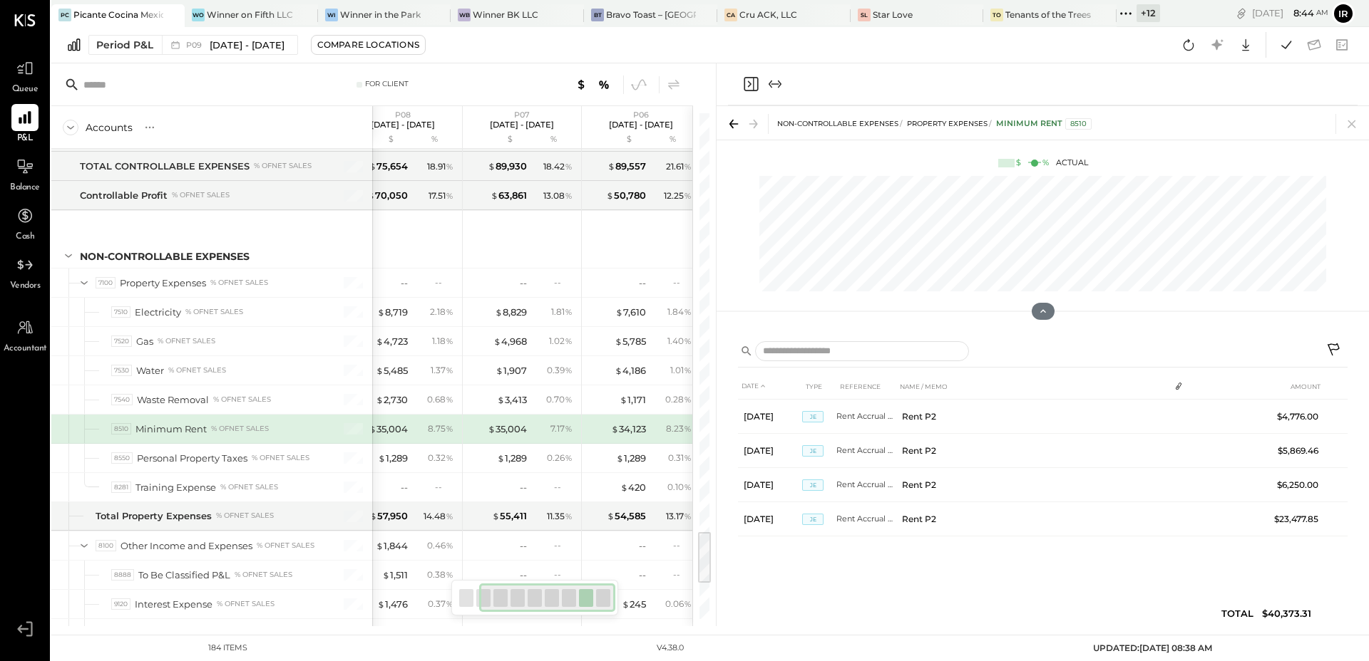
click at [748, 83] on icon "Close panel" at bounding box center [750, 84] width 17 height 17
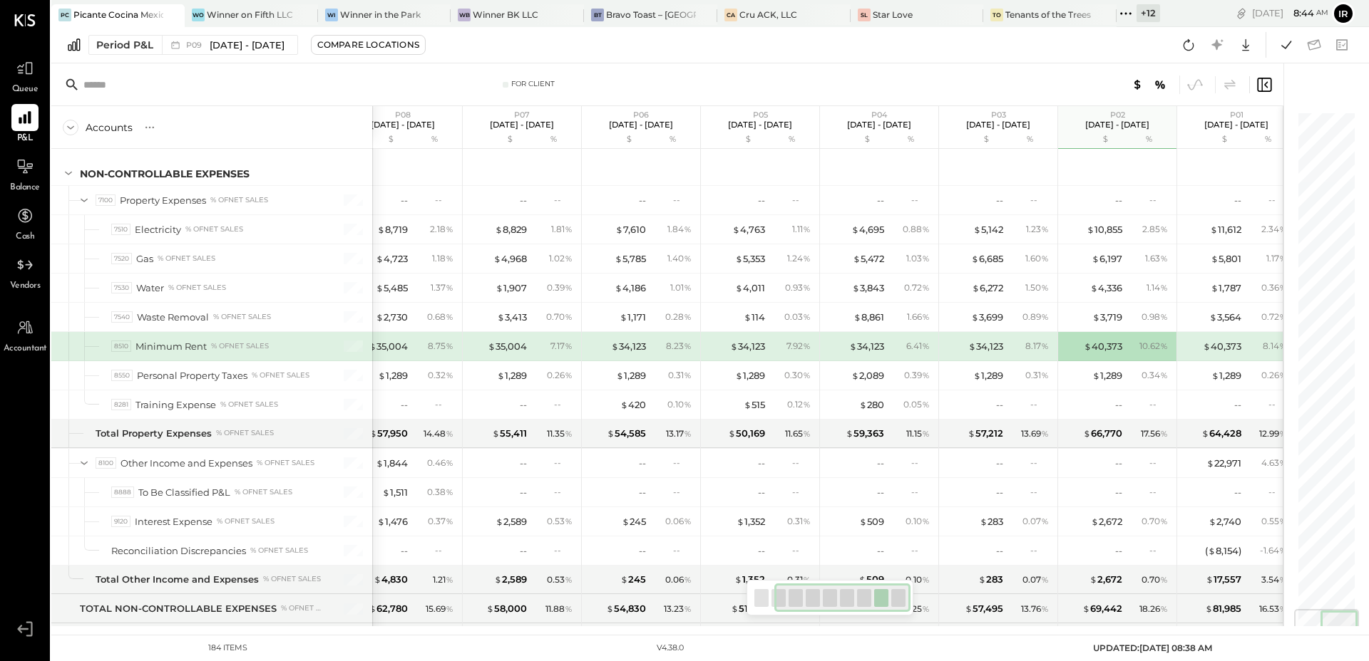
scroll to position [4205, 0]
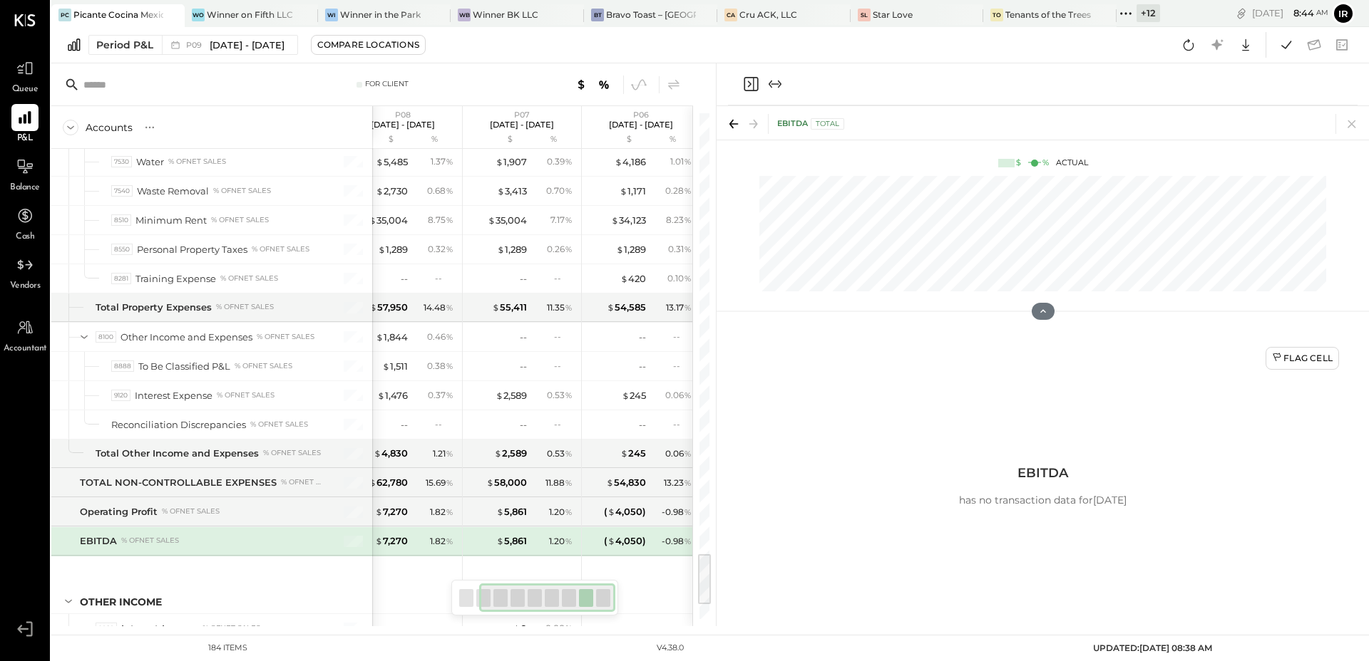
click at [746, 80] on icon "Close panel" at bounding box center [750, 84] width 17 height 17
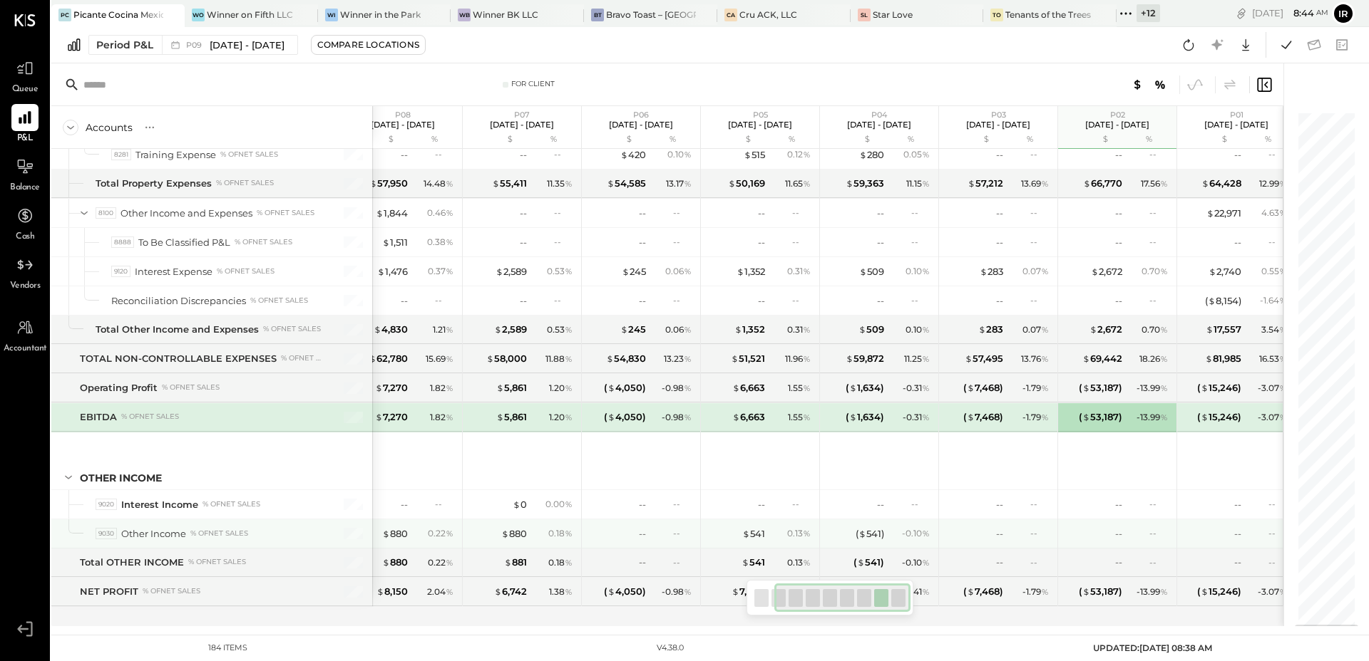
scroll to position [4345, 0]
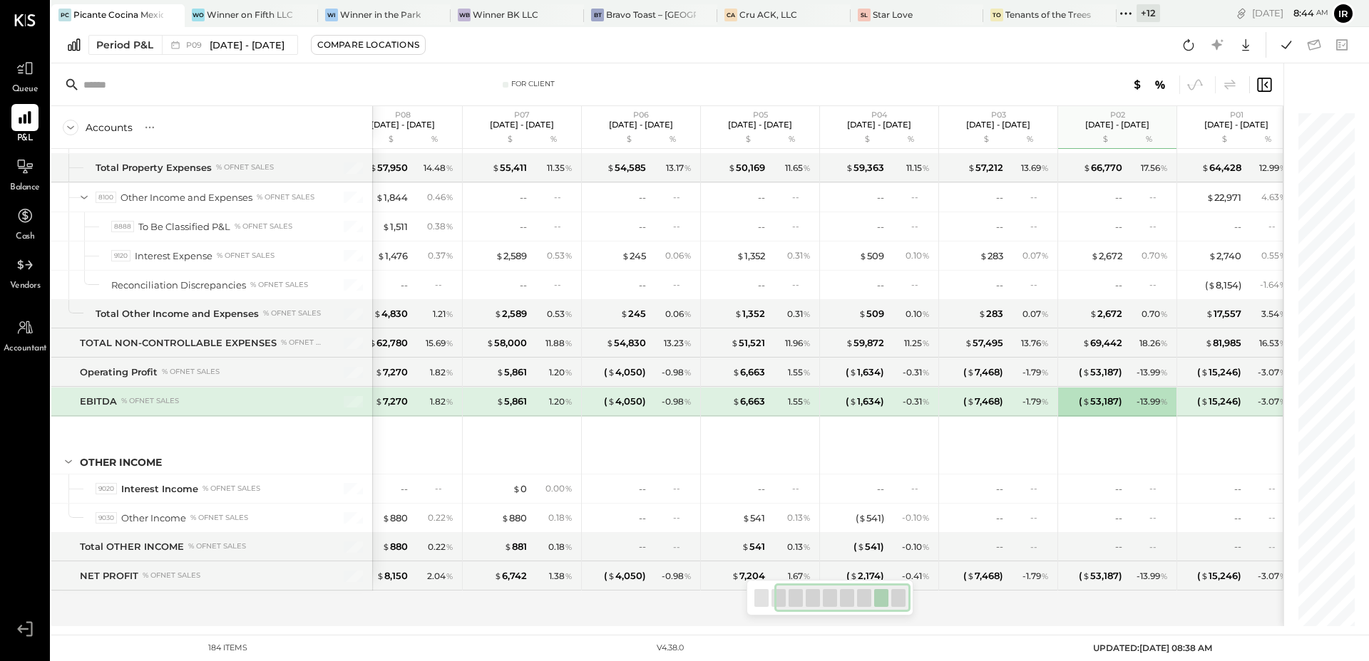
click at [1202, 37] on div "Google Sheets Excel" at bounding box center [1220, 45] width 91 height 26
click at [1192, 41] on icon at bounding box center [1188, 45] width 19 height 19
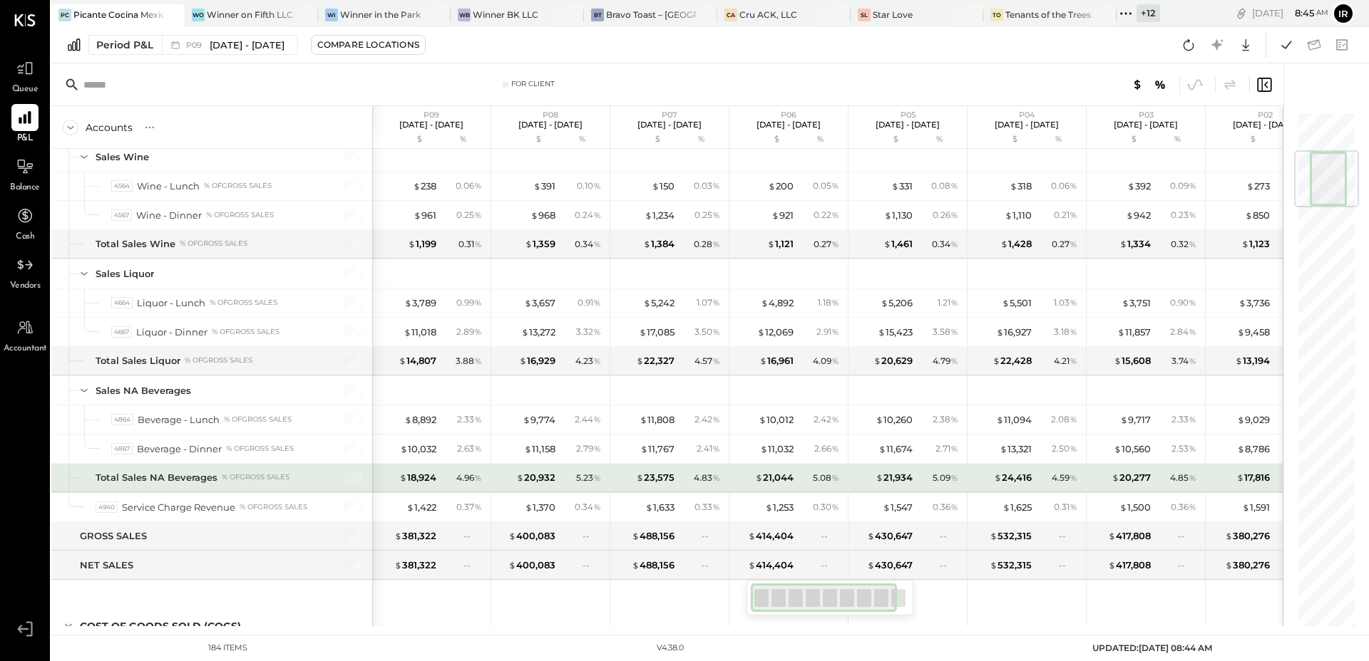
scroll to position [336, 0]
